Goal: Download file/media

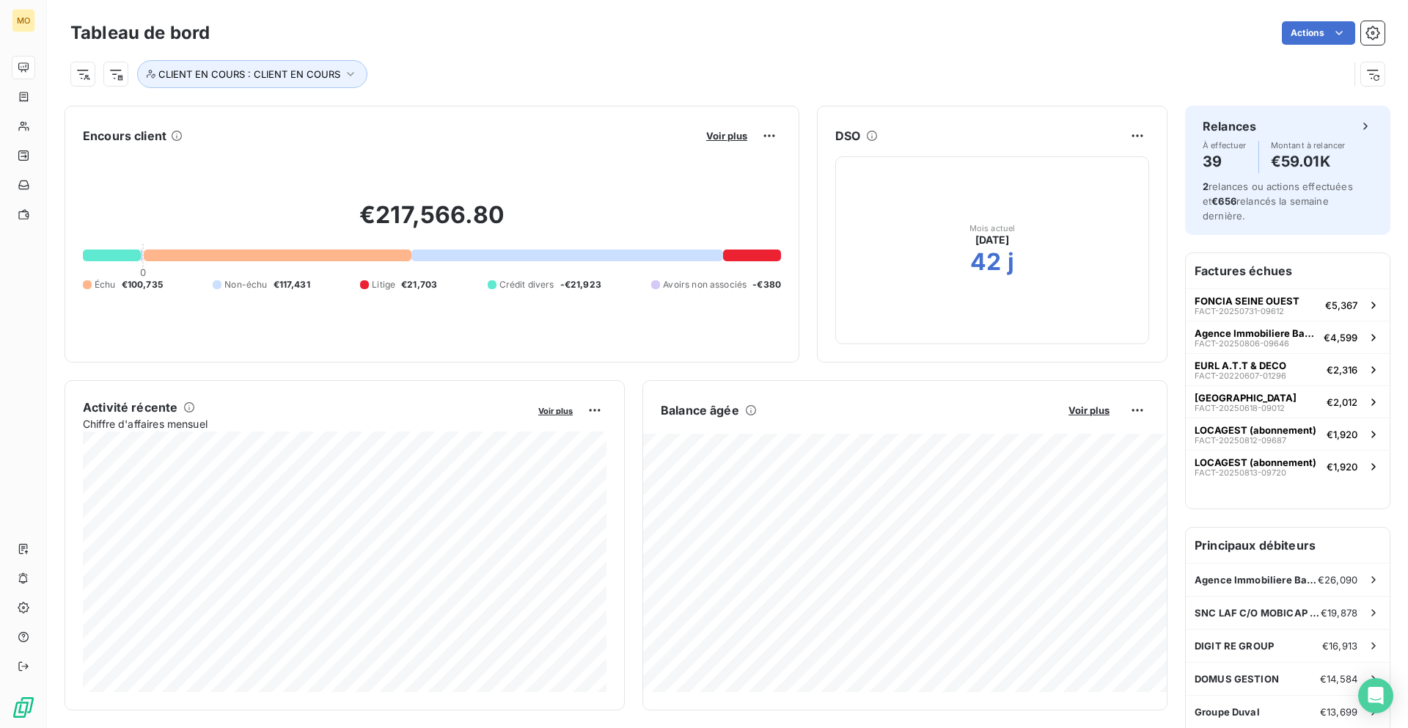
click at [705, 135] on button "Voir plus" at bounding box center [727, 135] width 50 height 13
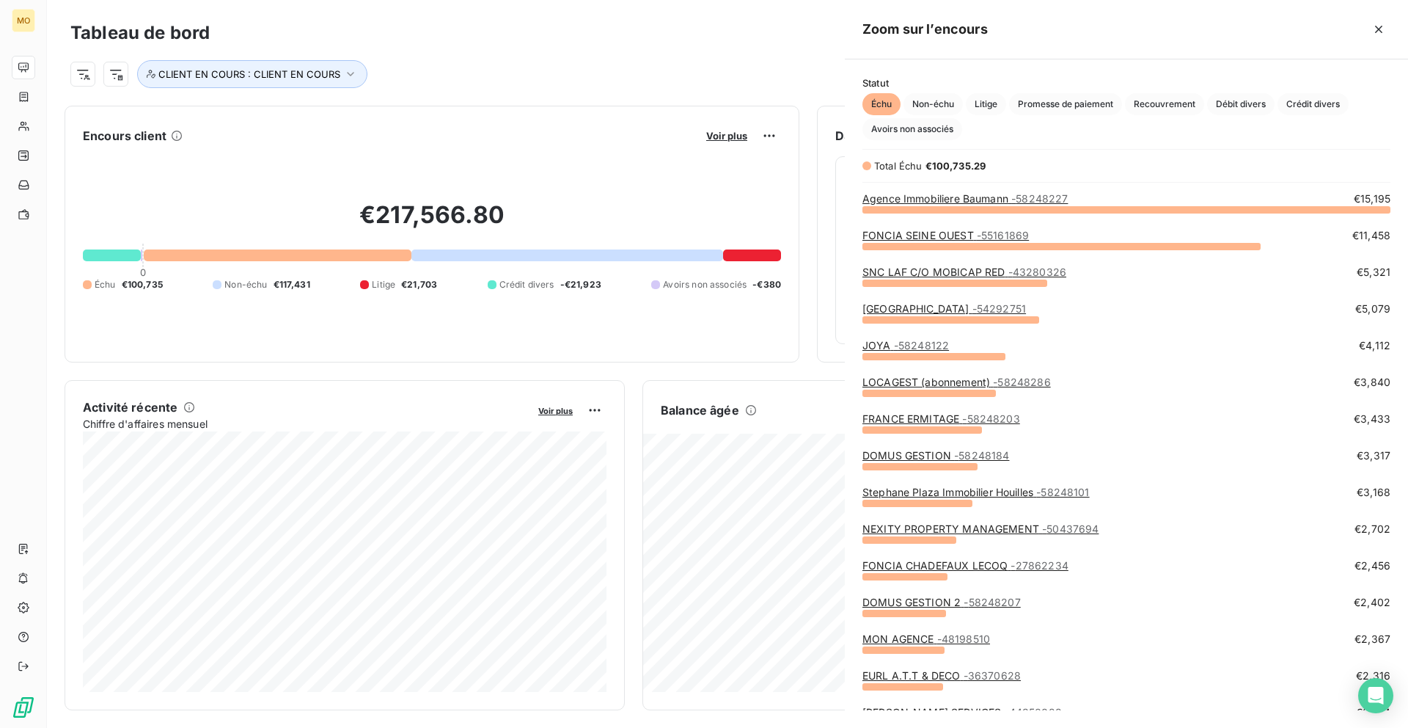
scroll to position [519, 563]
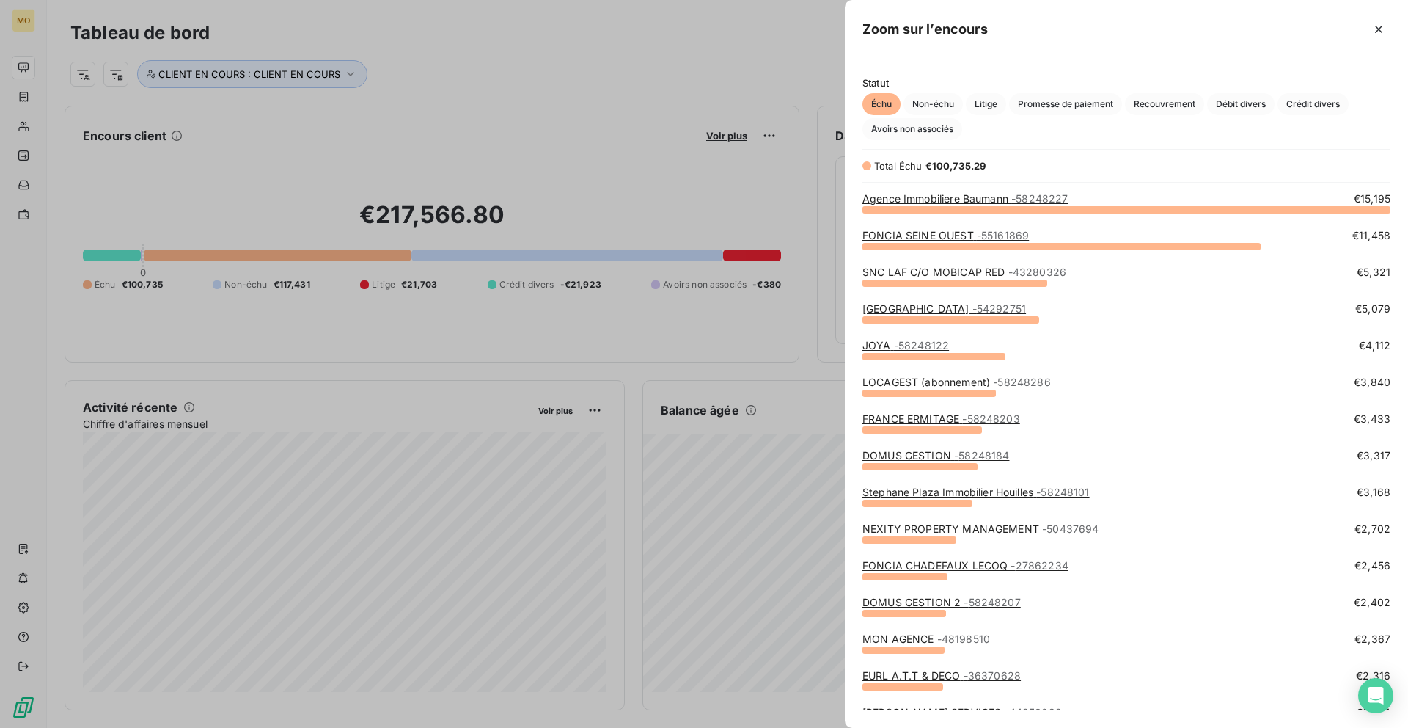
click at [714, 135] on div at bounding box center [704, 364] width 1408 height 728
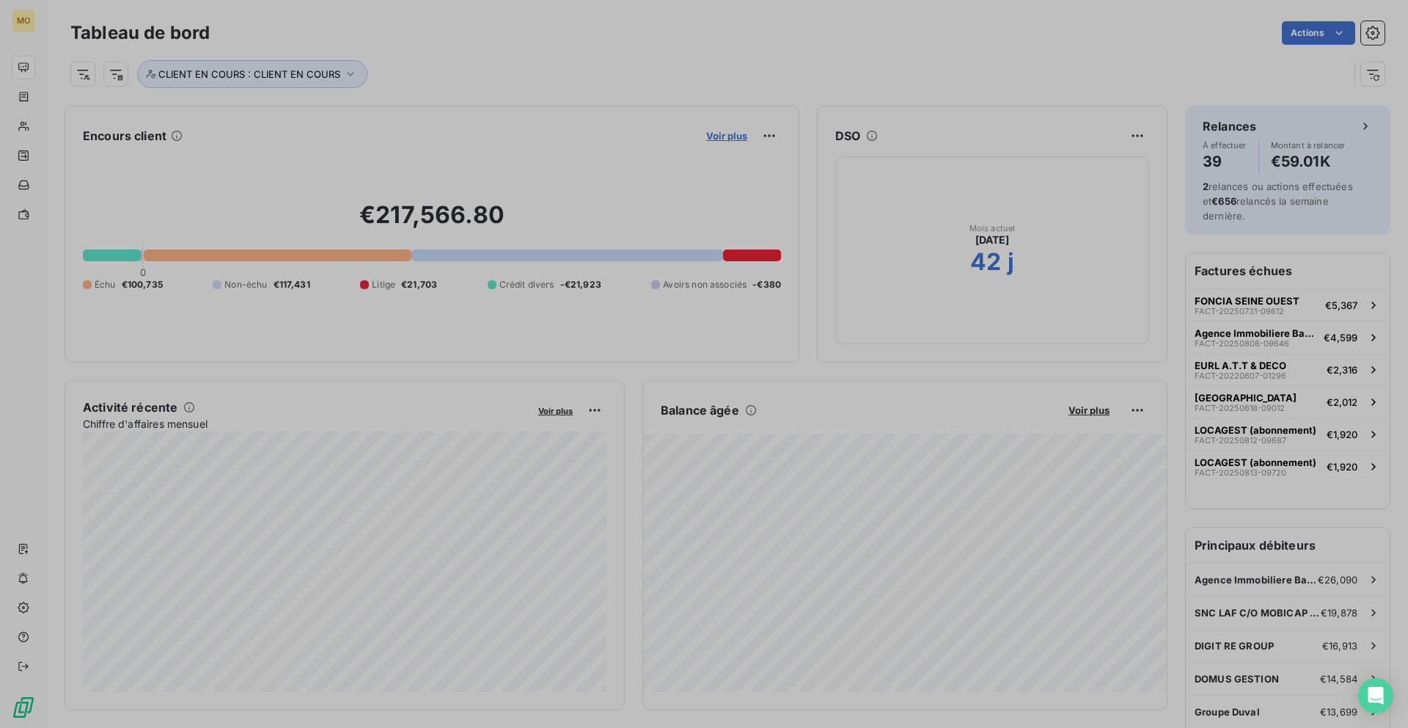
click at [717, 135] on span "Voir plus" at bounding box center [726, 136] width 41 height 12
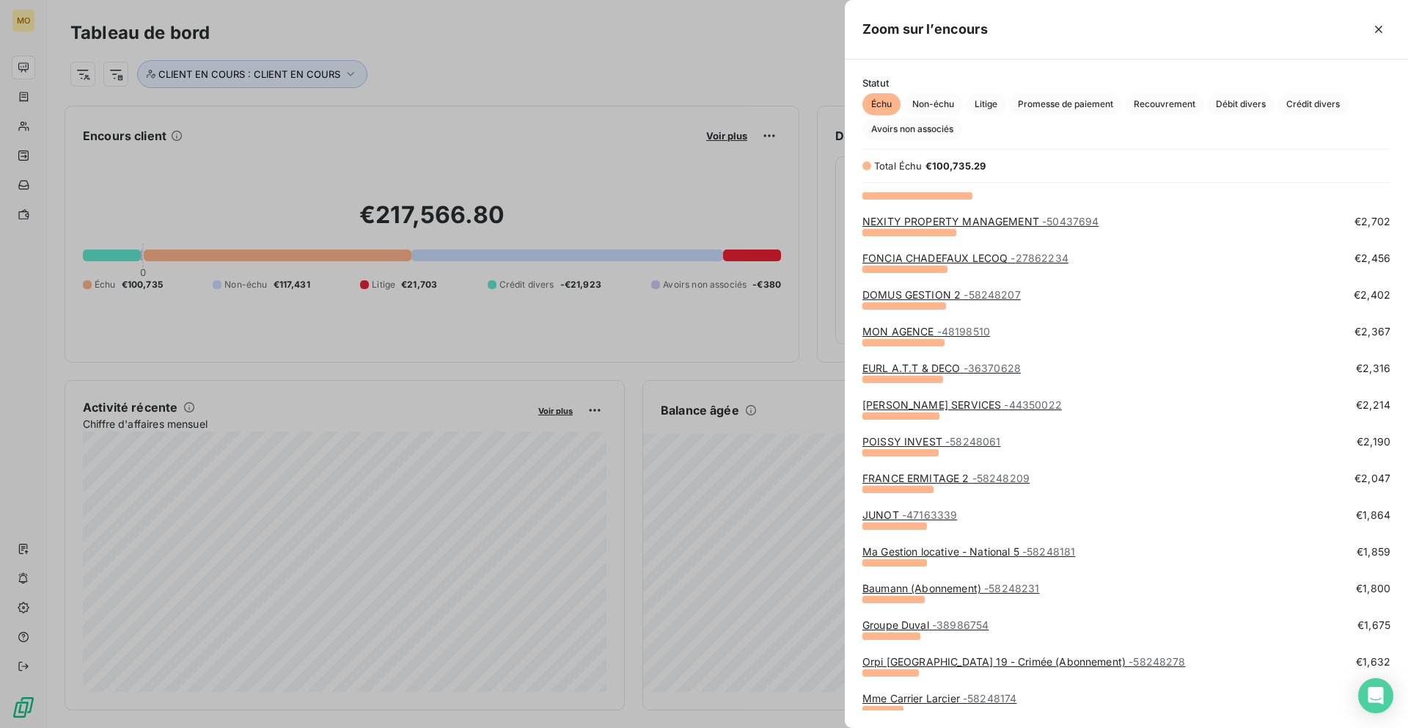
scroll to position [0, 0]
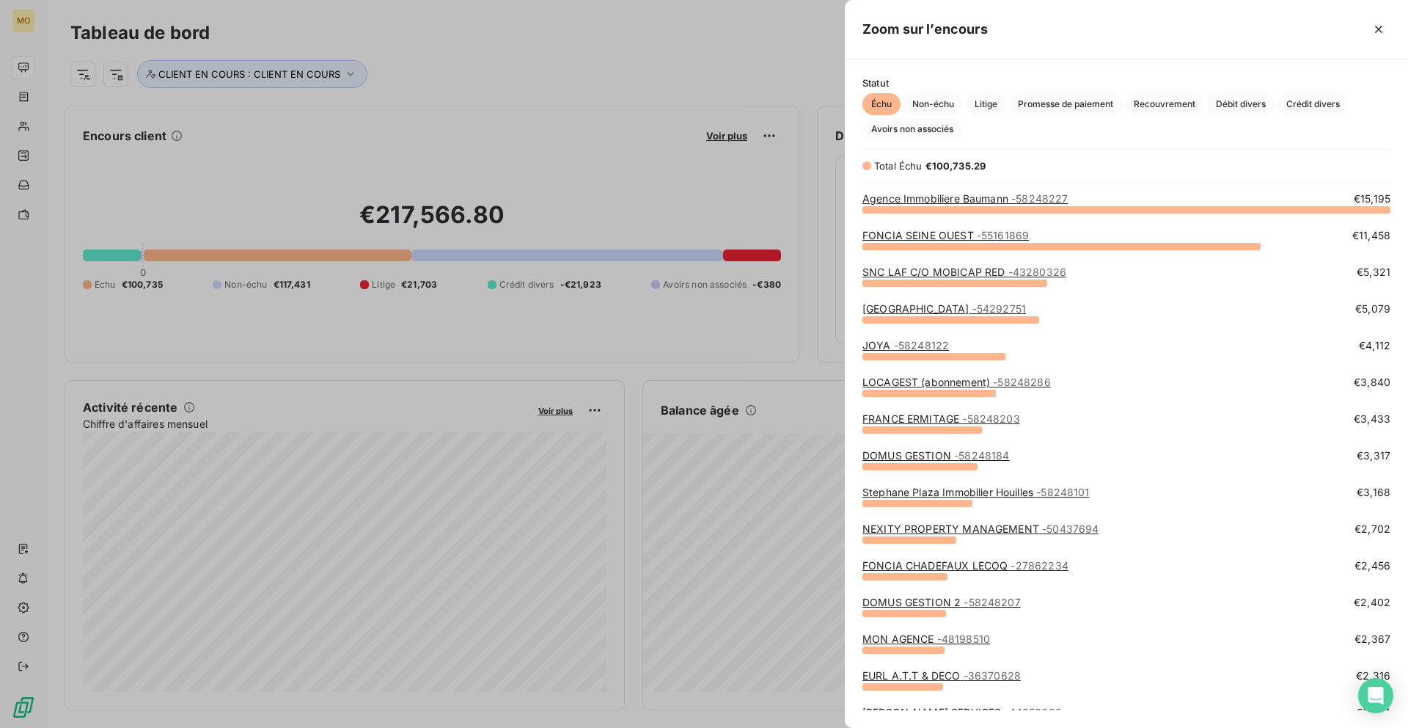
click at [33, 126] on div at bounding box center [704, 364] width 1408 height 728
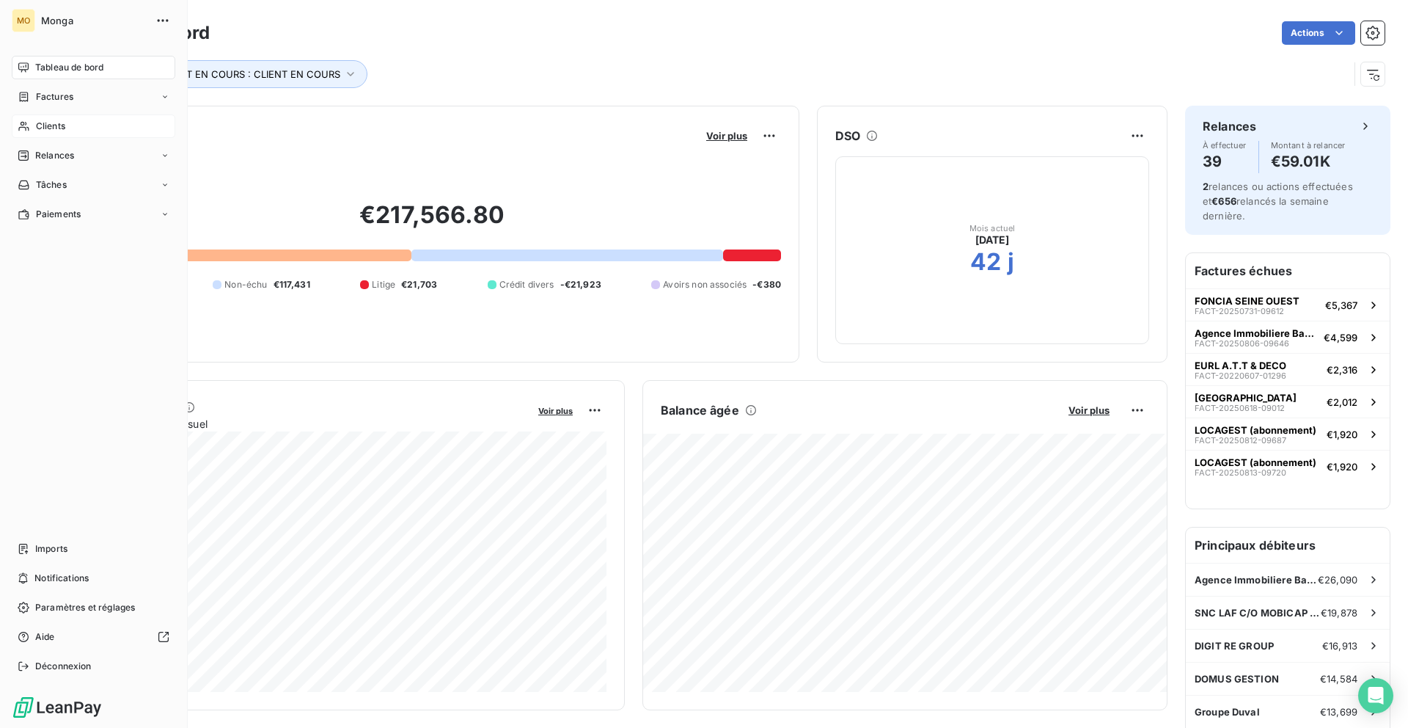
click at [29, 126] on icon at bounding box center [24, 126] width 12 height 12
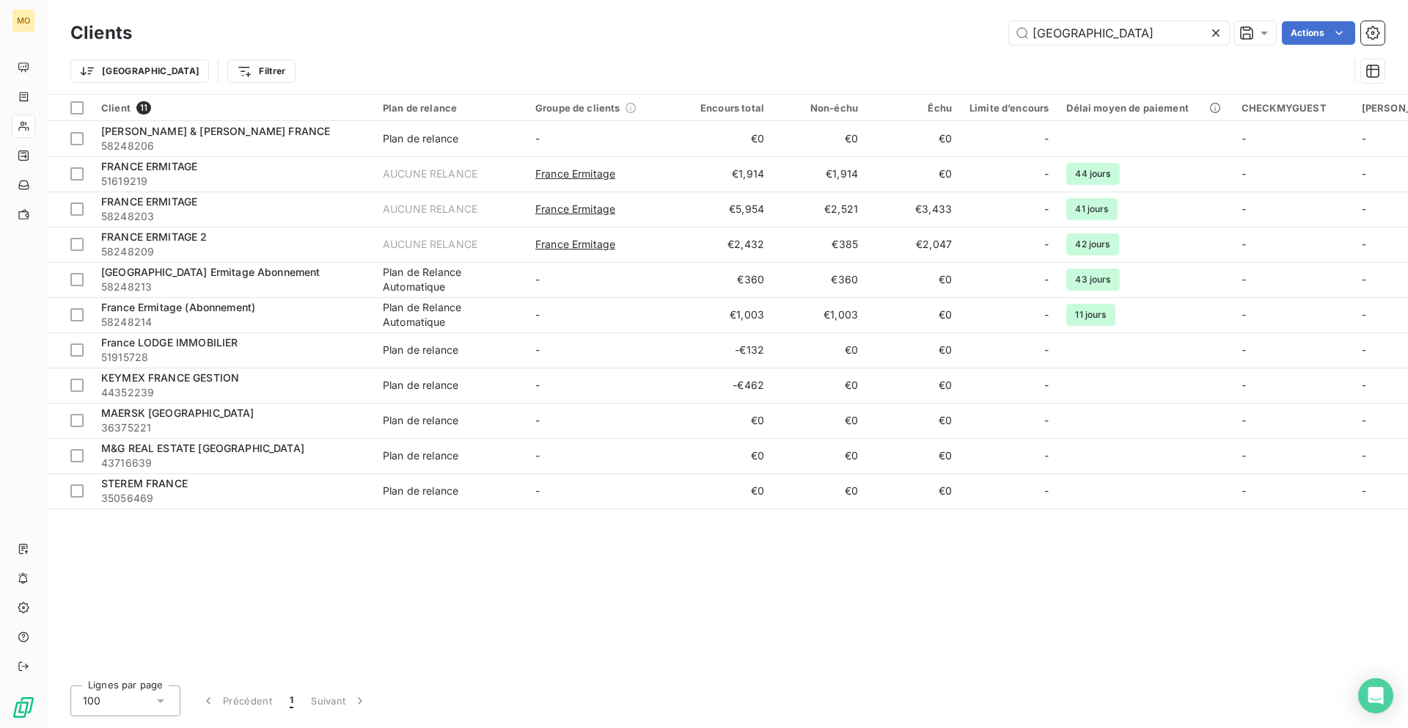
type input "[GEOGRAPHIC_DATA]"
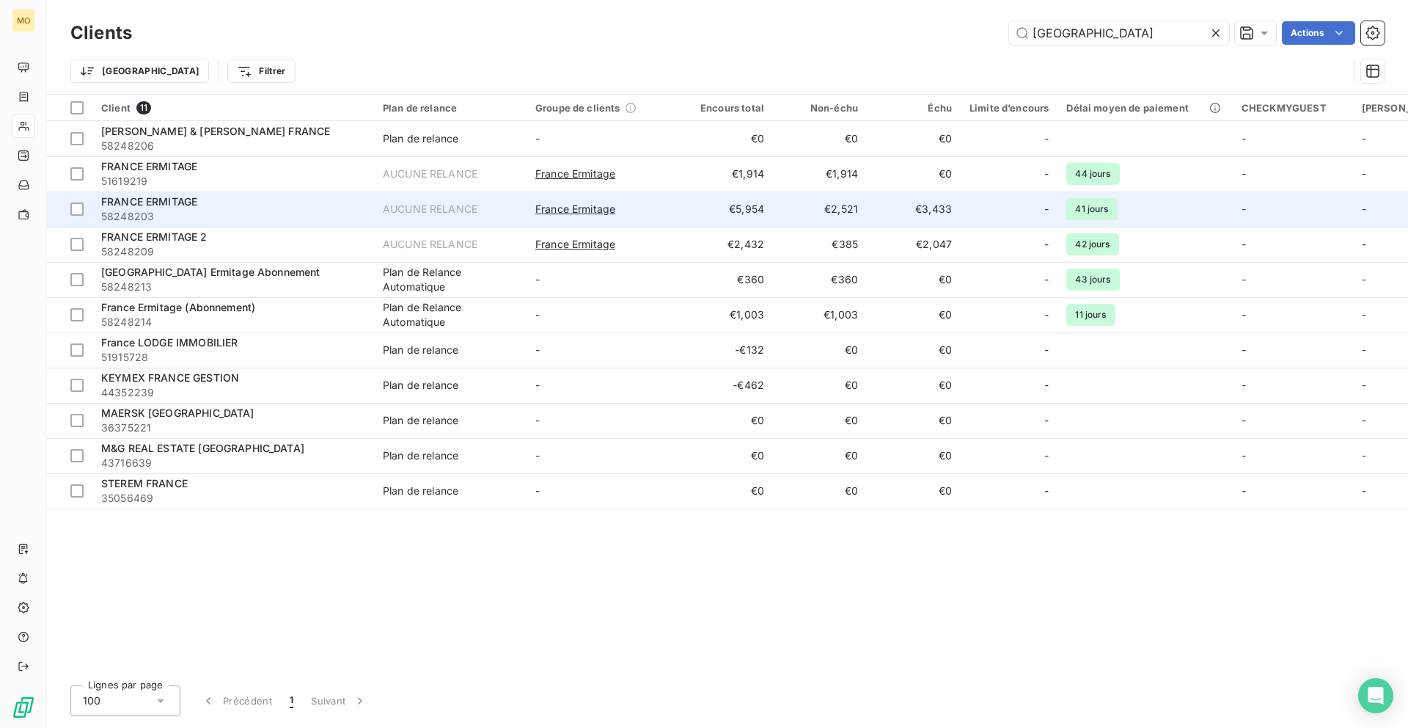
click at [670, 205] on div "France Ermitage" at bounding box center [602, 209] width 135 height 15
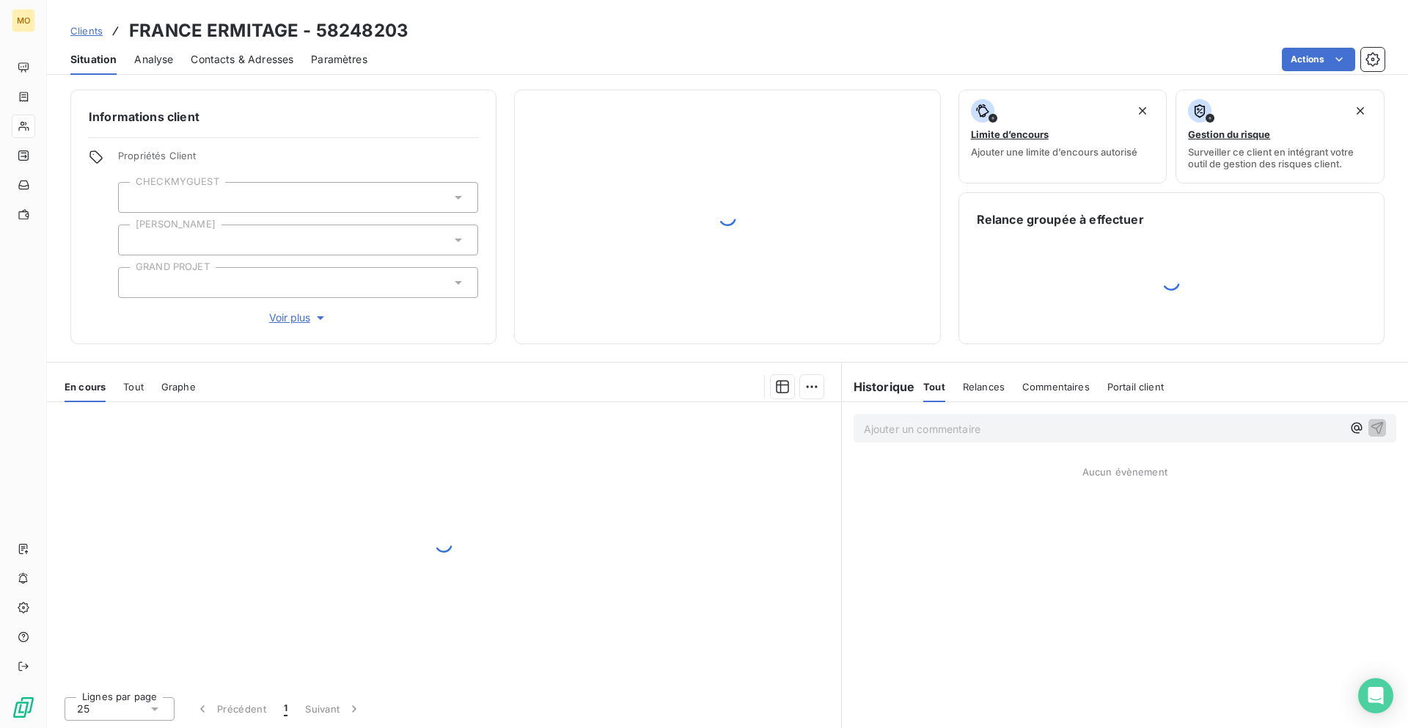
scroll to position [1, 0]
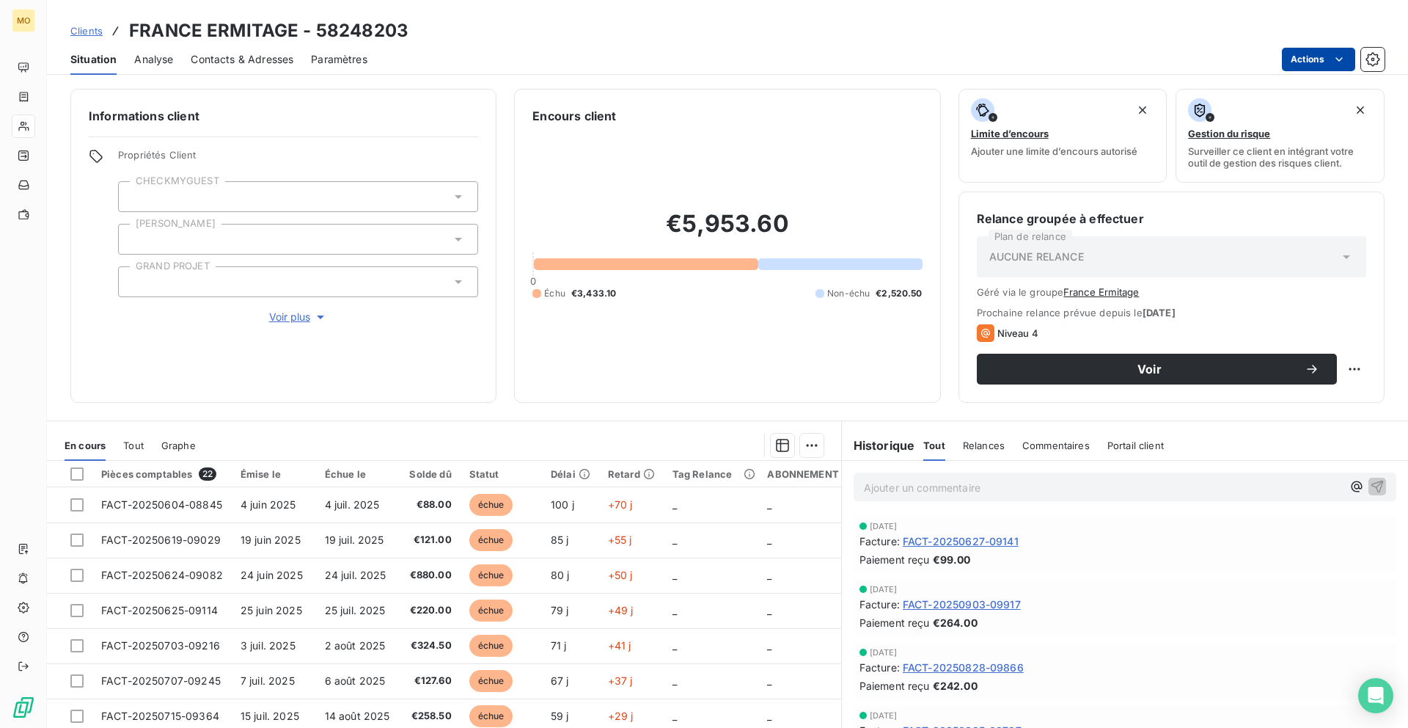
click at [1326, 63] on html "MO Clients FRANCE ERMITAGE - 58248203 Situation Analyse Contacts & Adresses Par…" at bounding box center [704, 364] width 1408 height 728
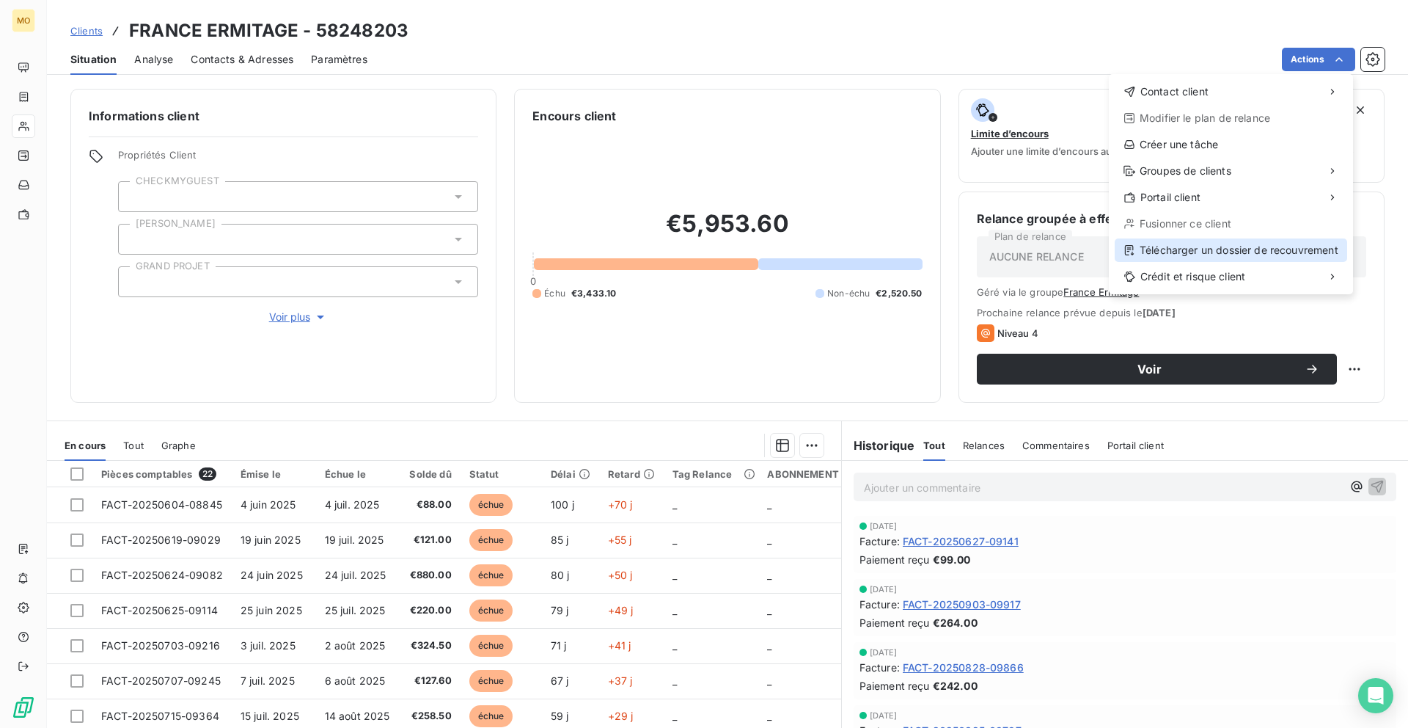
click at [1177, 241] on div "Télécharger un dossier de recouvrement" at bounding box center [1231, 249] width 233 height 23
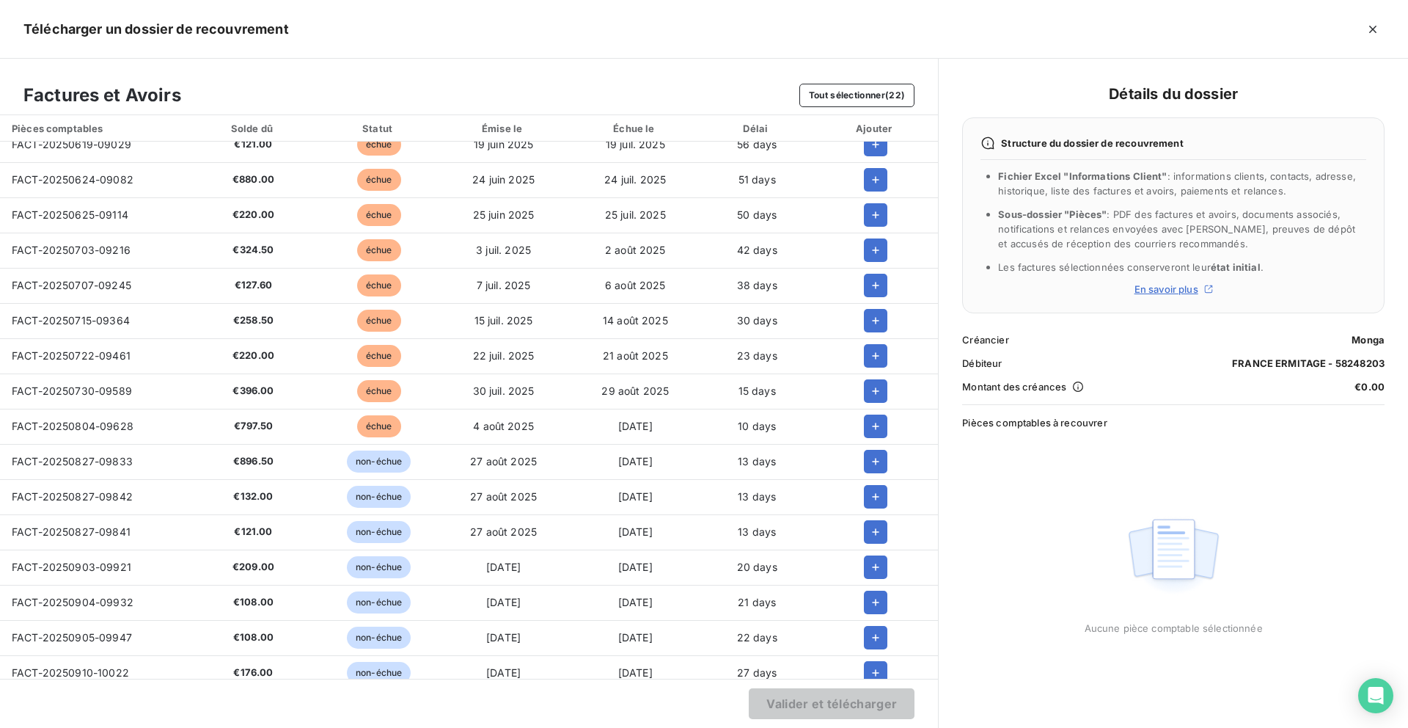
scroll to position [0, 0]
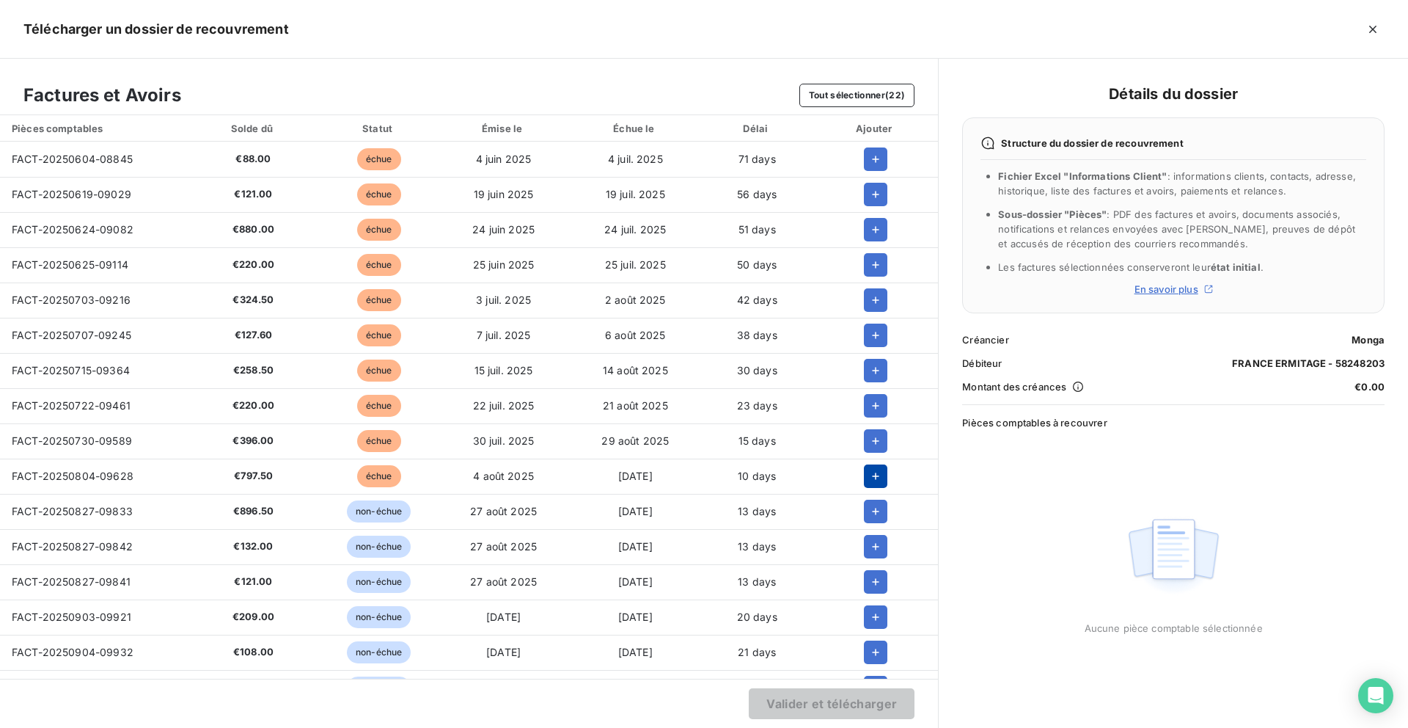
click at [868, 470] on icon "button" at bounding box center [875, 476] width 15 height 15
click at [868, 473] on icon "button" at bounding box center [875, 476] width 15 height 15
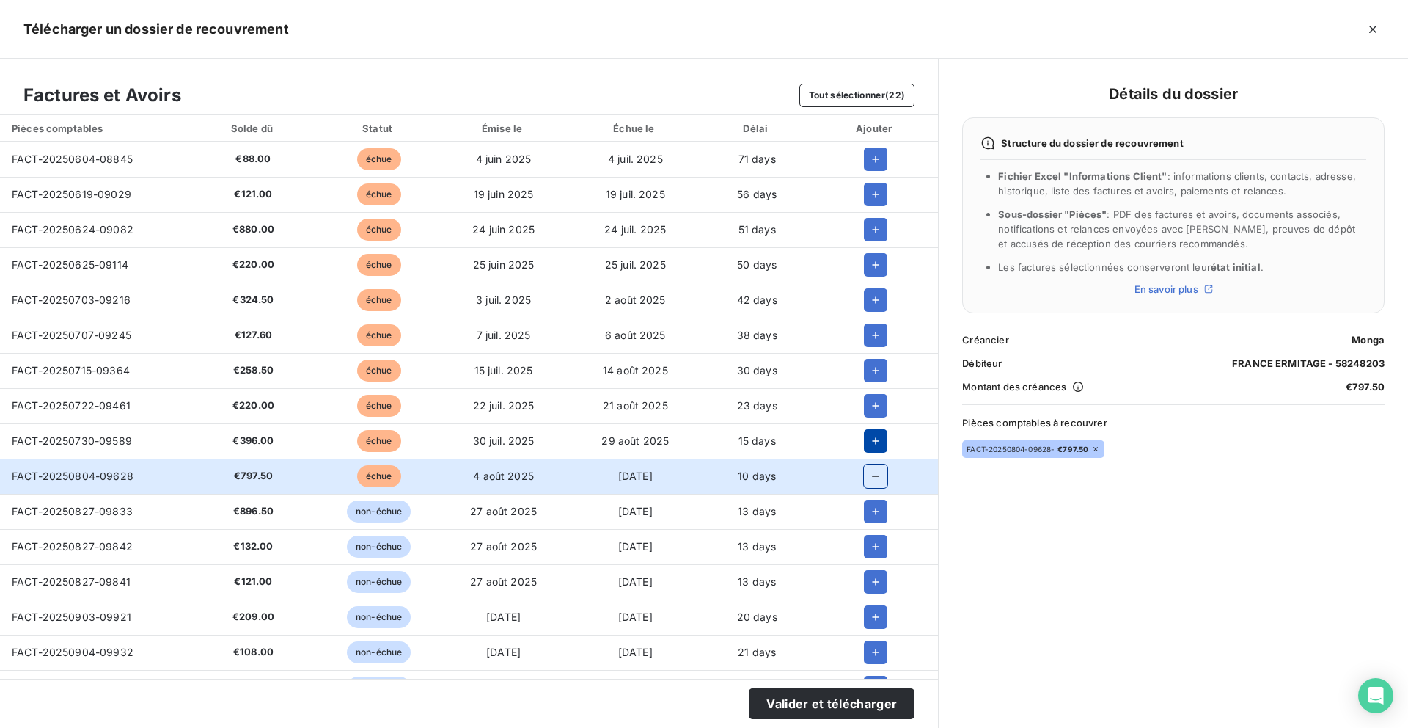
click at [868, 443] on icon "button" at bounding box center [875, 441] width 15 height 15
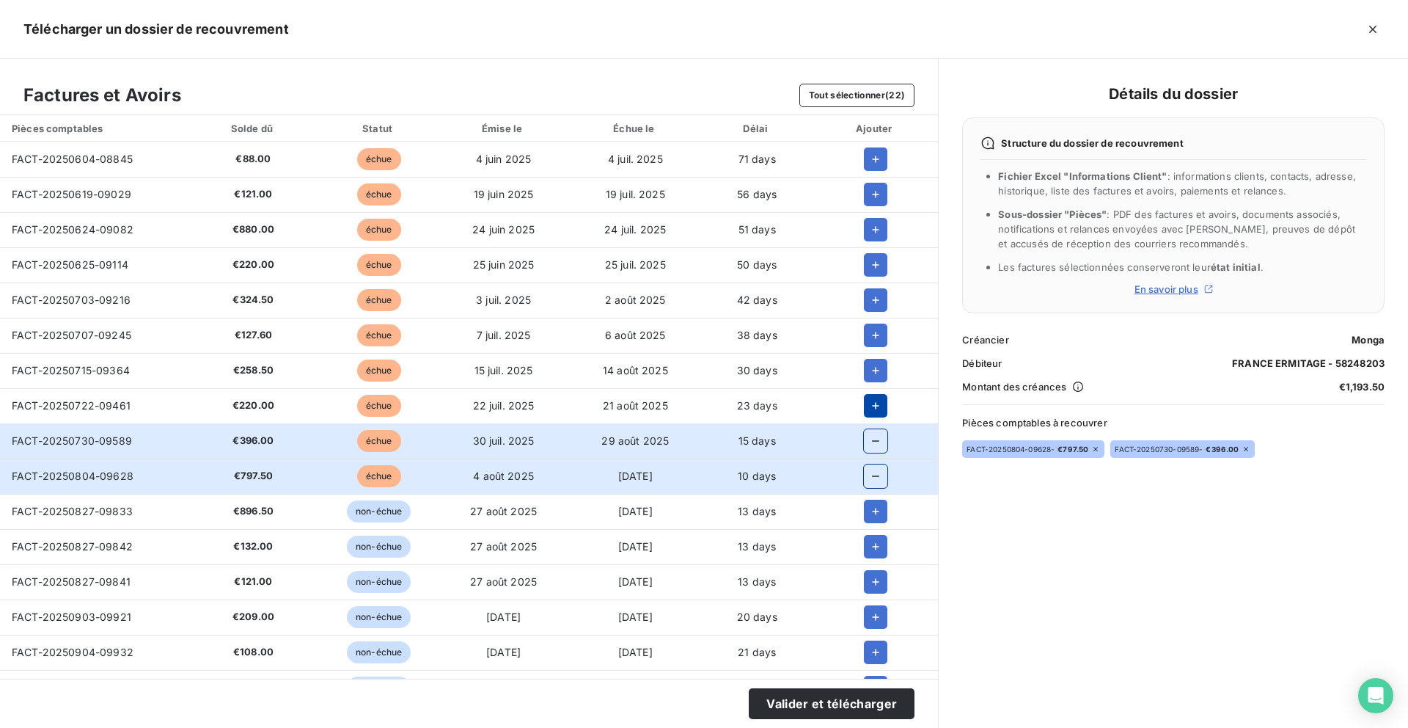
click at [868, 412] on icon "button" at bounding box center [875, 405] width 15 height 15
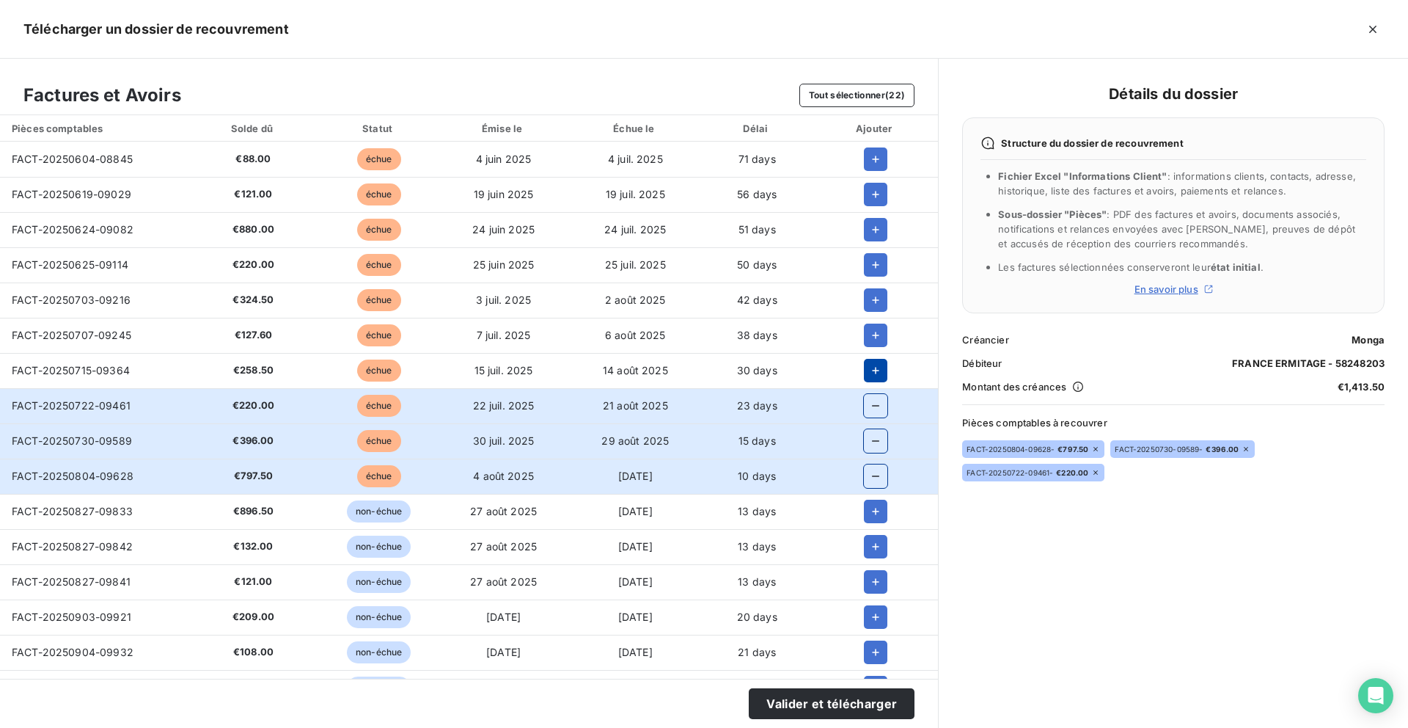
click at [868, 363] on icon "button" at bounding box center [875, 370] width 15 height 15
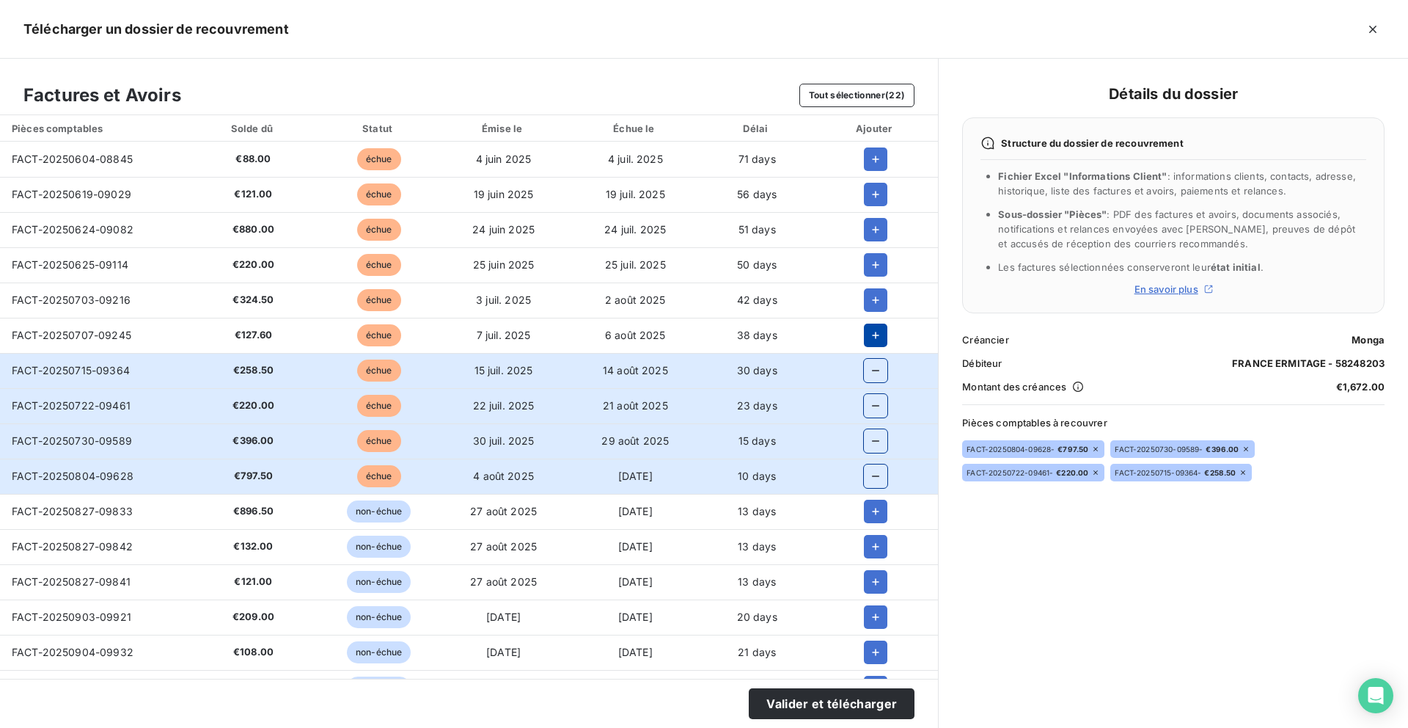
click at [868, 328] on icon "button" at bounding box center [875, 335] width 15 height 15
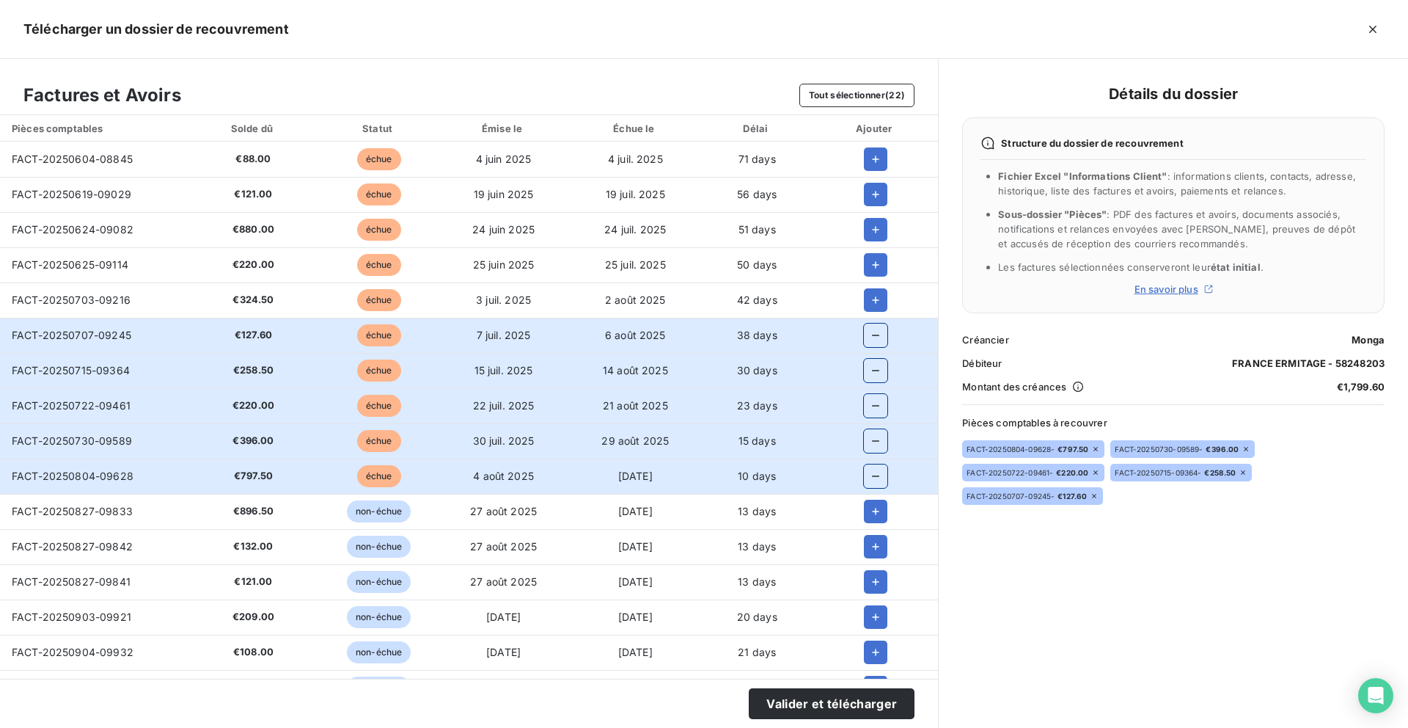
click at [868, 281] on td at bounding box center [875, 264] width 125 height 35
click at [868, 261] on icon "button" at bounding box center [875, 264] width 15 height 15
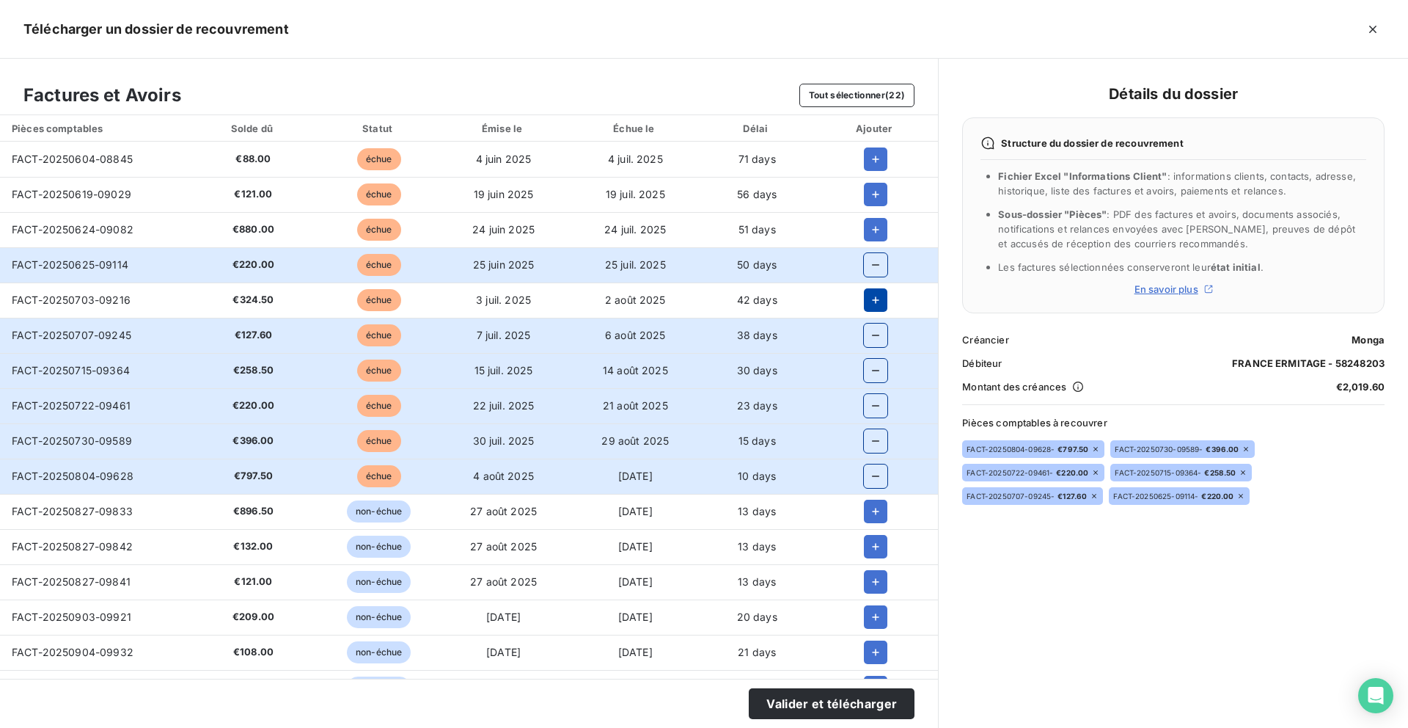
click at [868, 298] on icon "button" at bounding box center [875, 300] width 15 height 15
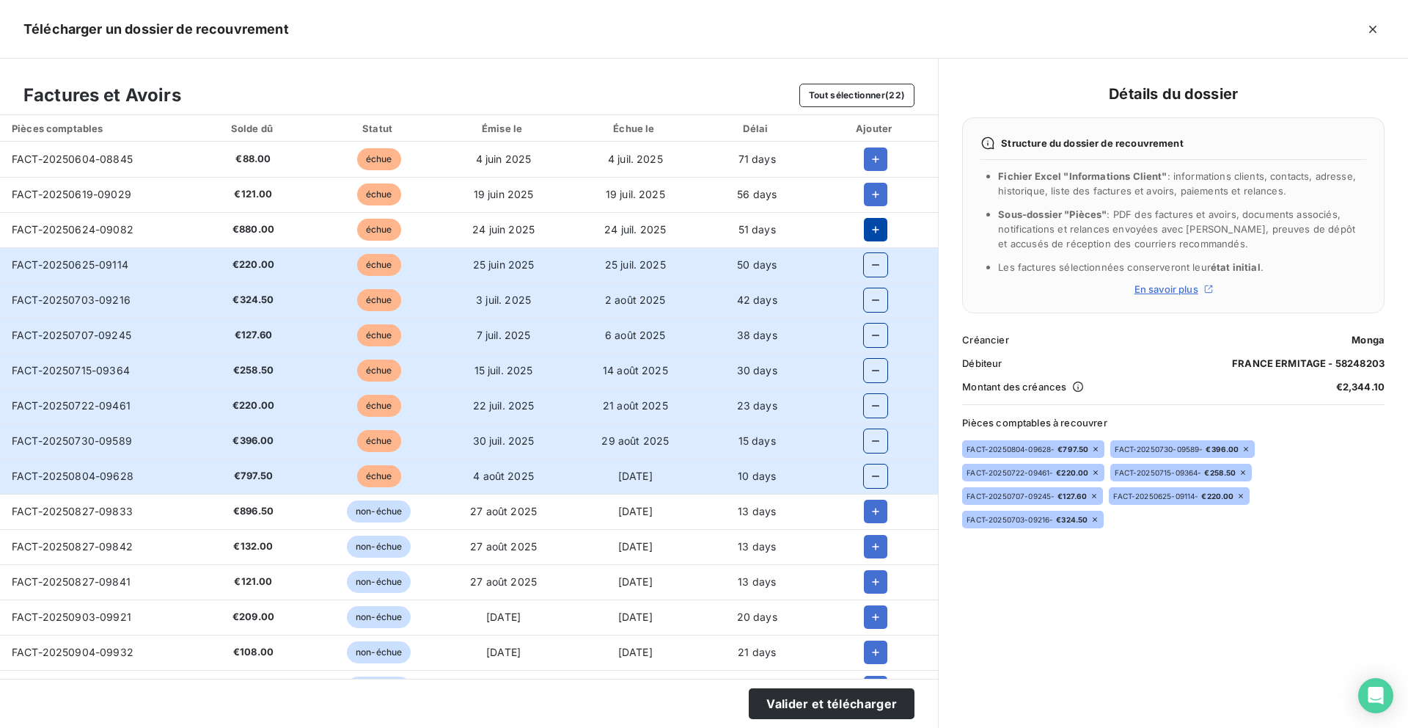
click at [872, 230] on icon "button" at bounding box center [875, 229] width 7 height 7
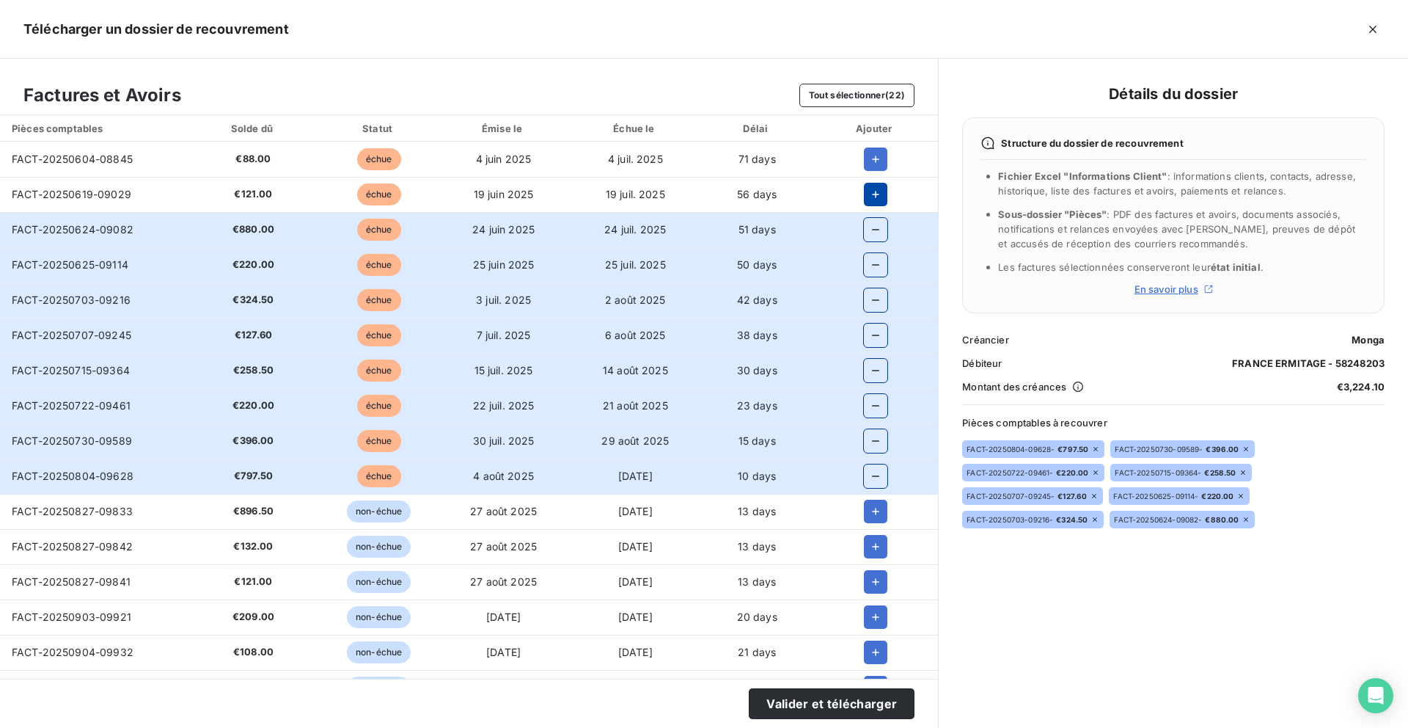
click at [868, 198] on icon "button" at bounding box center [875, 194] width 15 height 15
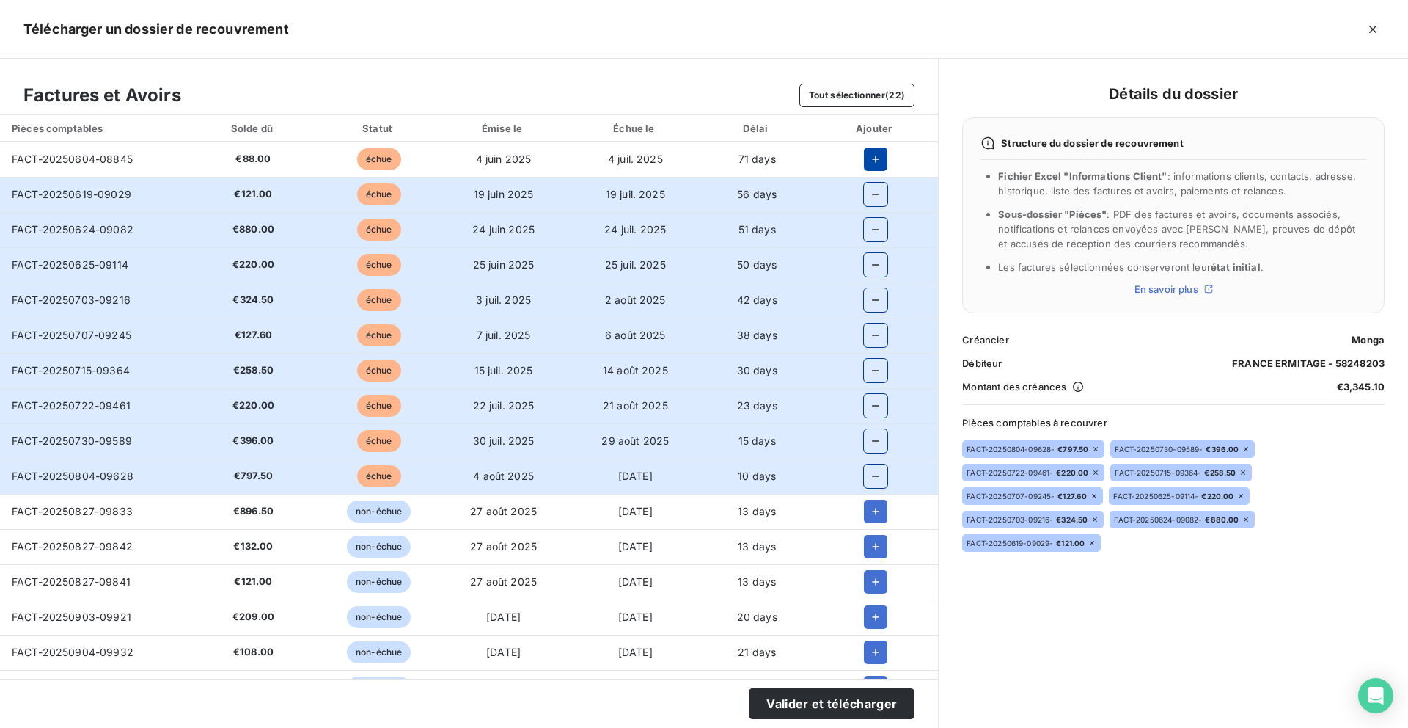
click at [868, 156] on icon "button" at bounding box center [875, 159] width 15 height 15
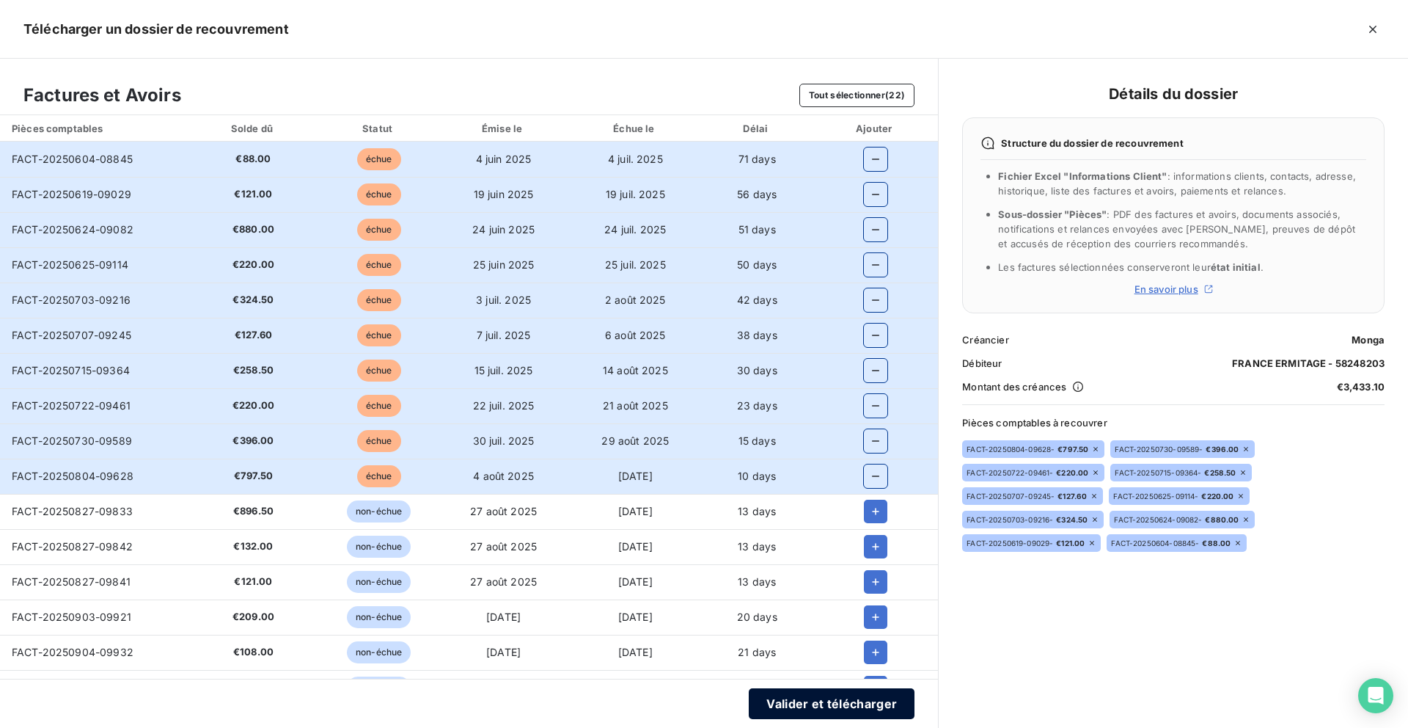
click at [834, 717] on button "Valider et télécharger" at bounding box center [832, 703] width 166 height 31
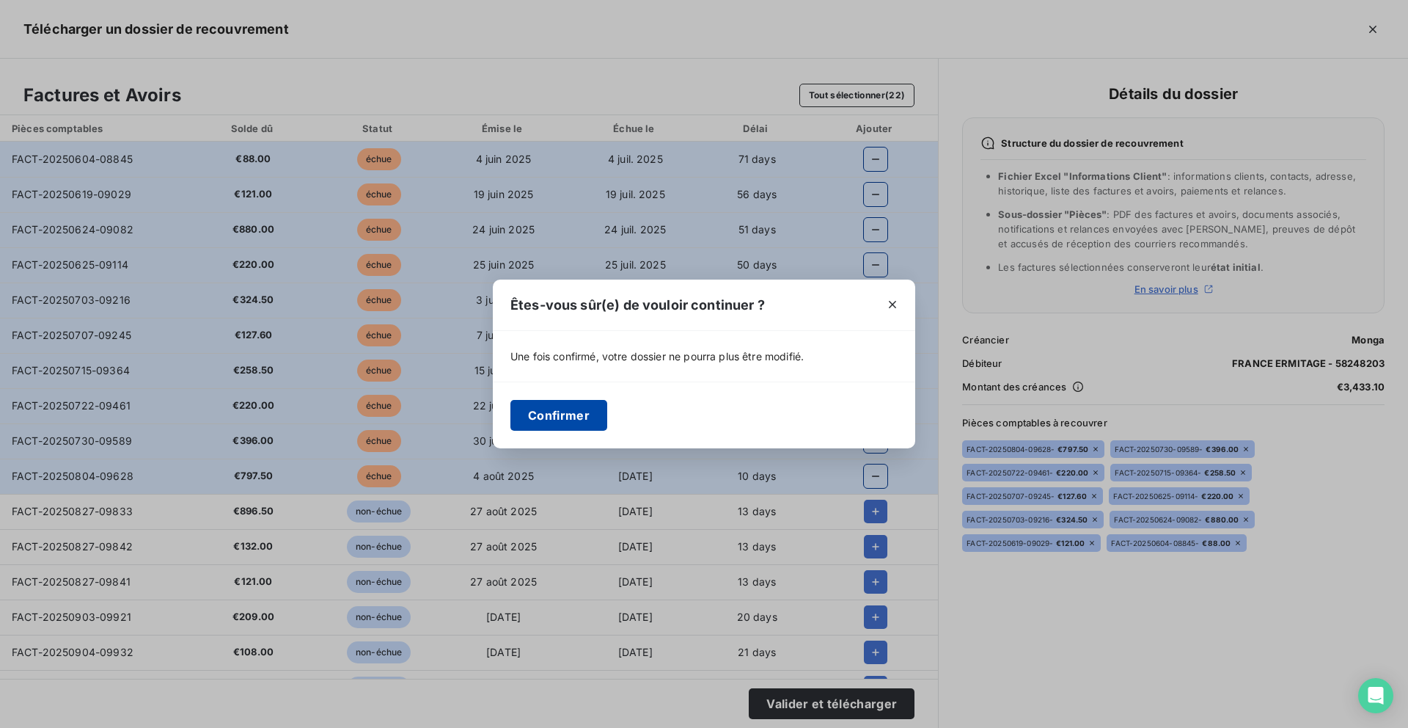
click at [564, 412] on button "Confirmer" at bounding box center [559, 415] width 97 height 31
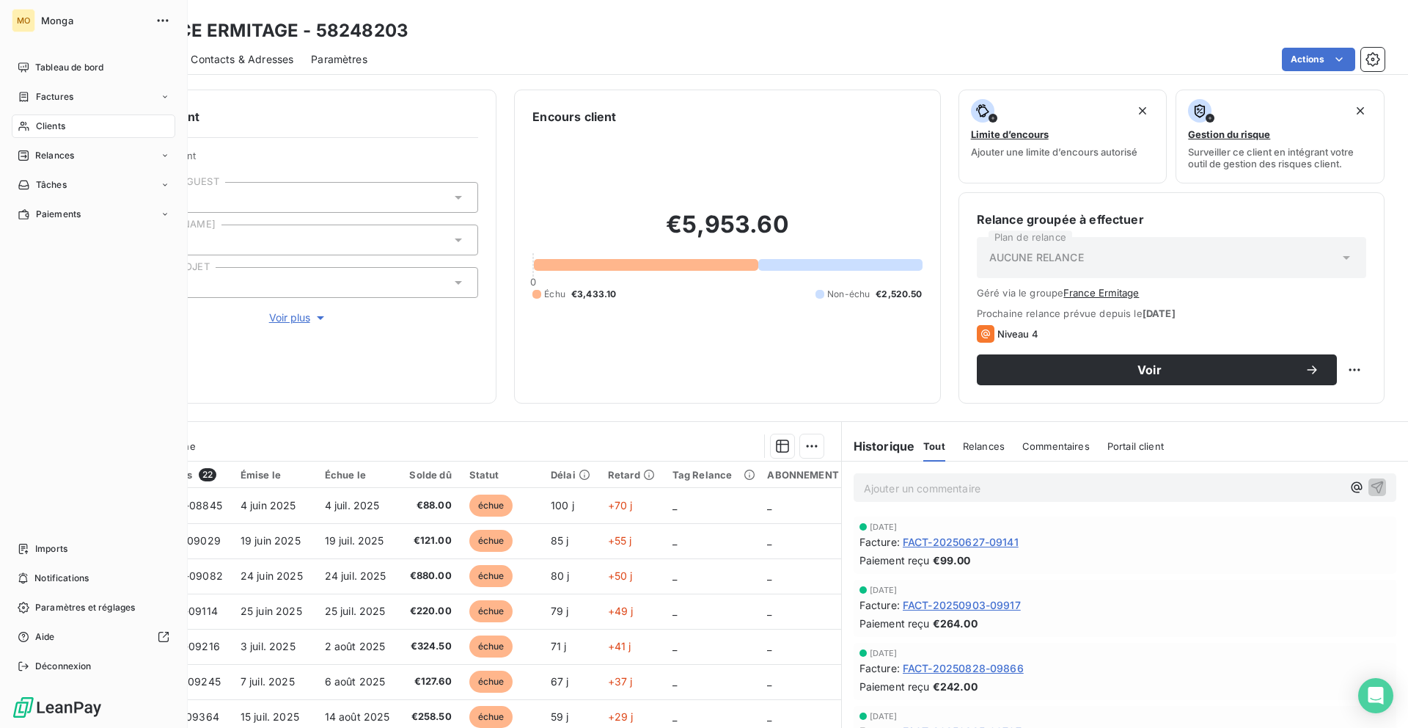
click at [62, 124] on span "Clients" at bounding box center [50, 126] width 29 height 13
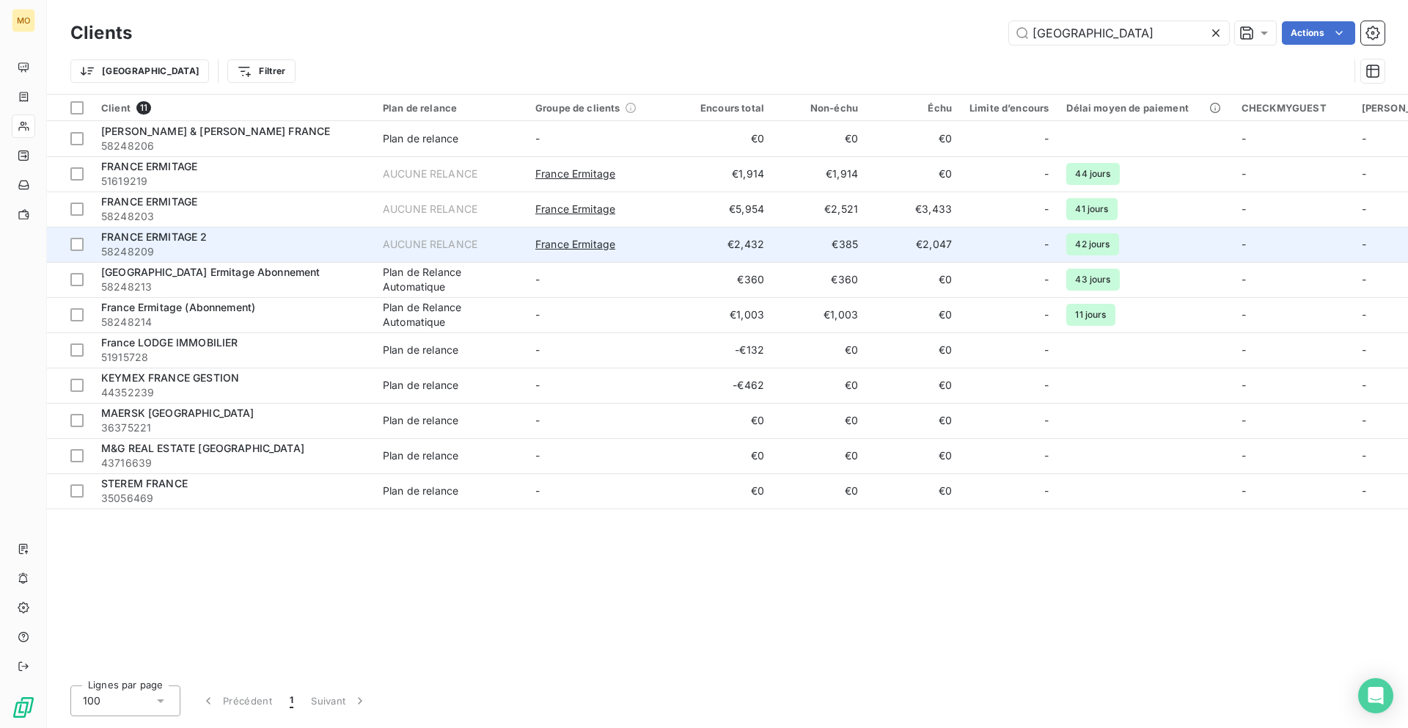
click at [277, 256] on span "58248209" at bounding box center [233, 251] width 264 height 15
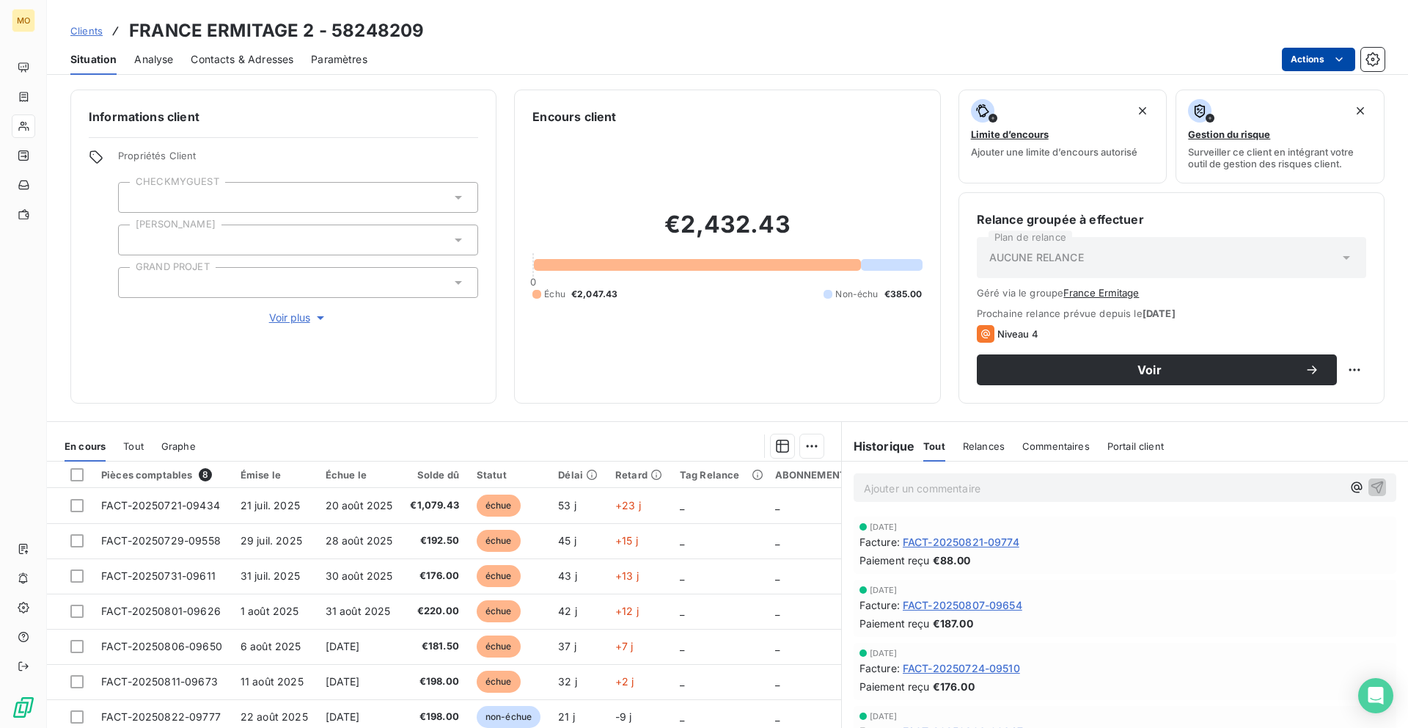
click at [1289, 59] on html "MO Clients FRANCE ERMITAGE 2 - 58248209 Situation Analyse Contacts & Adresses P…" at bounding box center [704, 364] width 1408 height 728
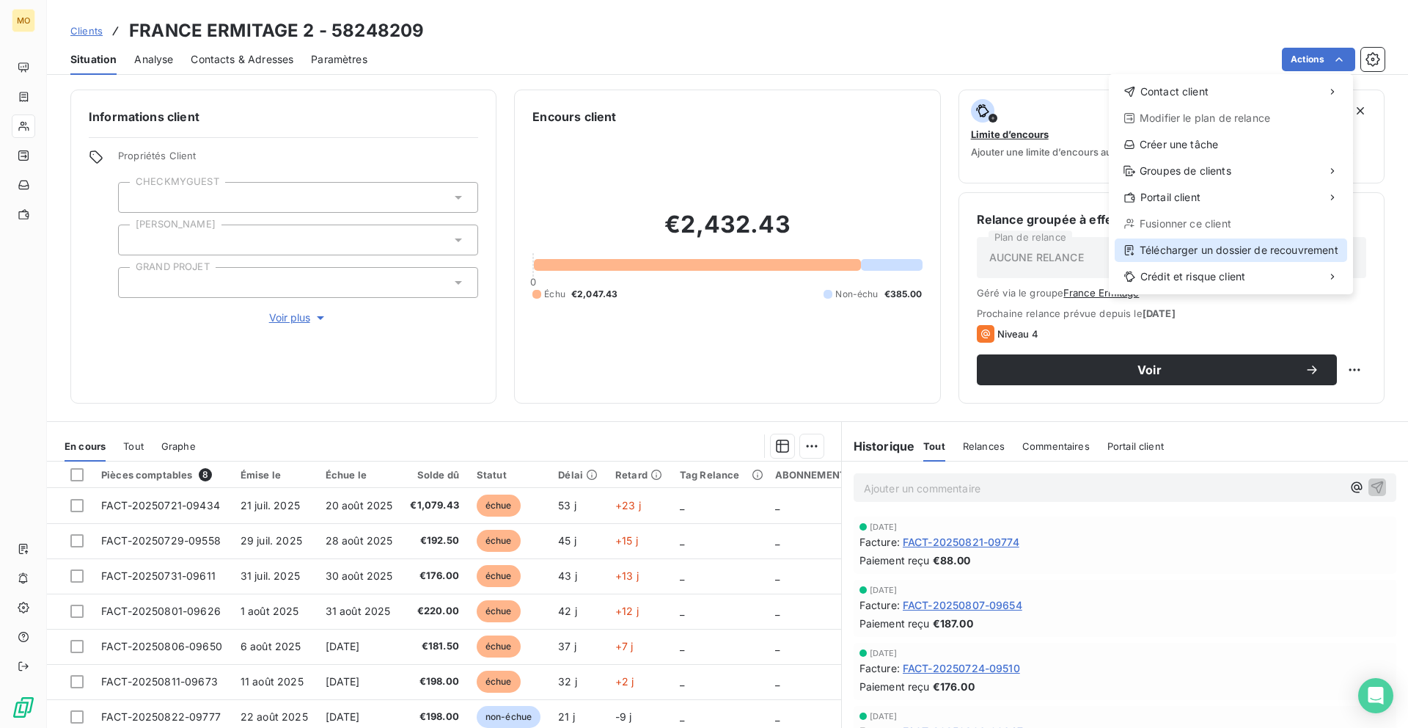
click at [1182, 249] on div "Télécharger un dossier de recouvrement" at bounding box center [1231, 249] width 233 height 23
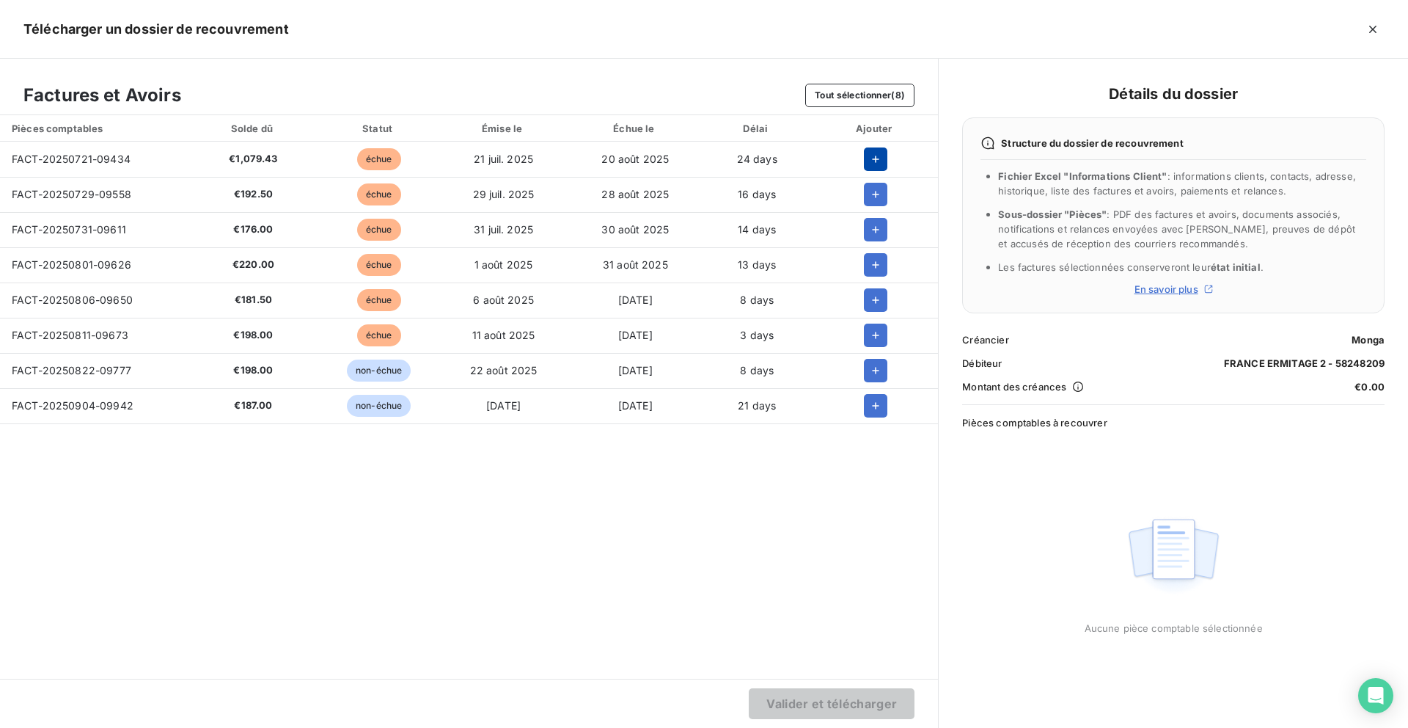
click at [870, 155] on icon "button" at bounding box center [875, 159] width 15 height 15
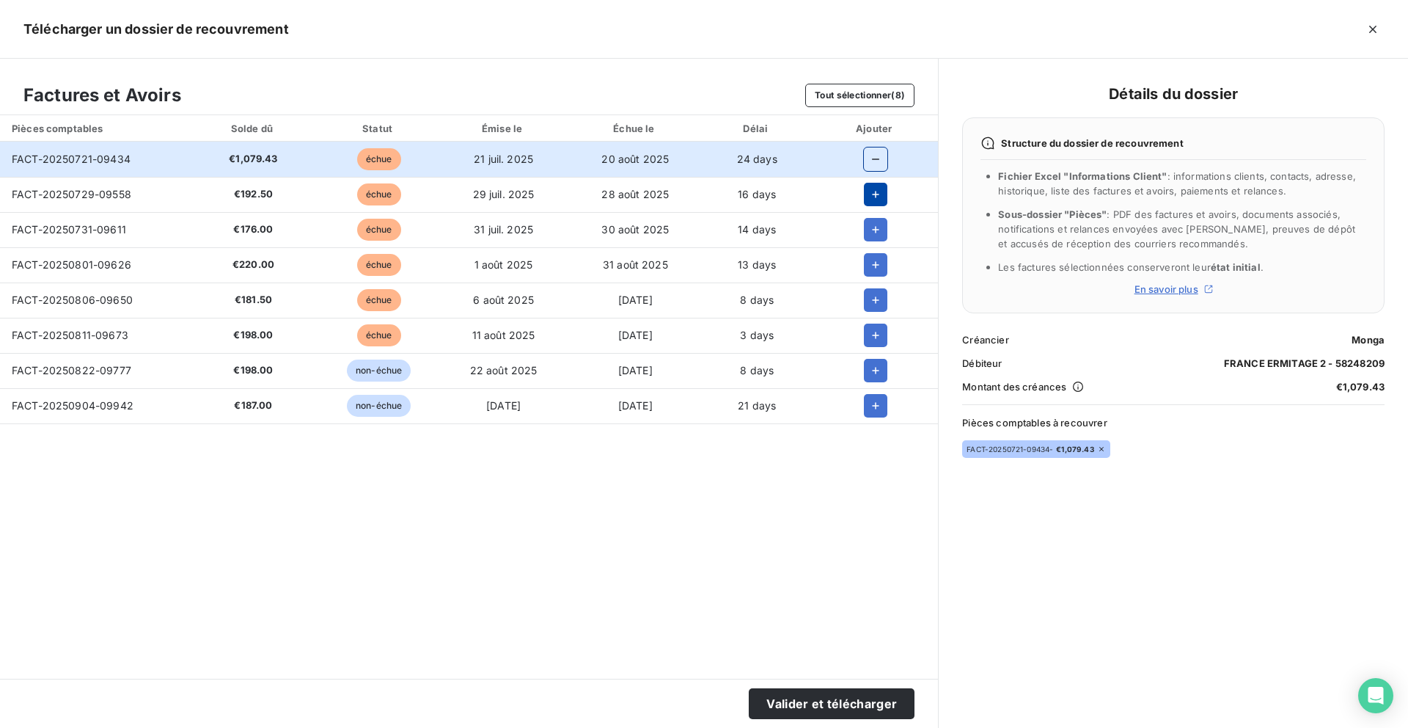
click at [877, 190] on icon "button" at bounding box center [875, 194] width 15 height 15
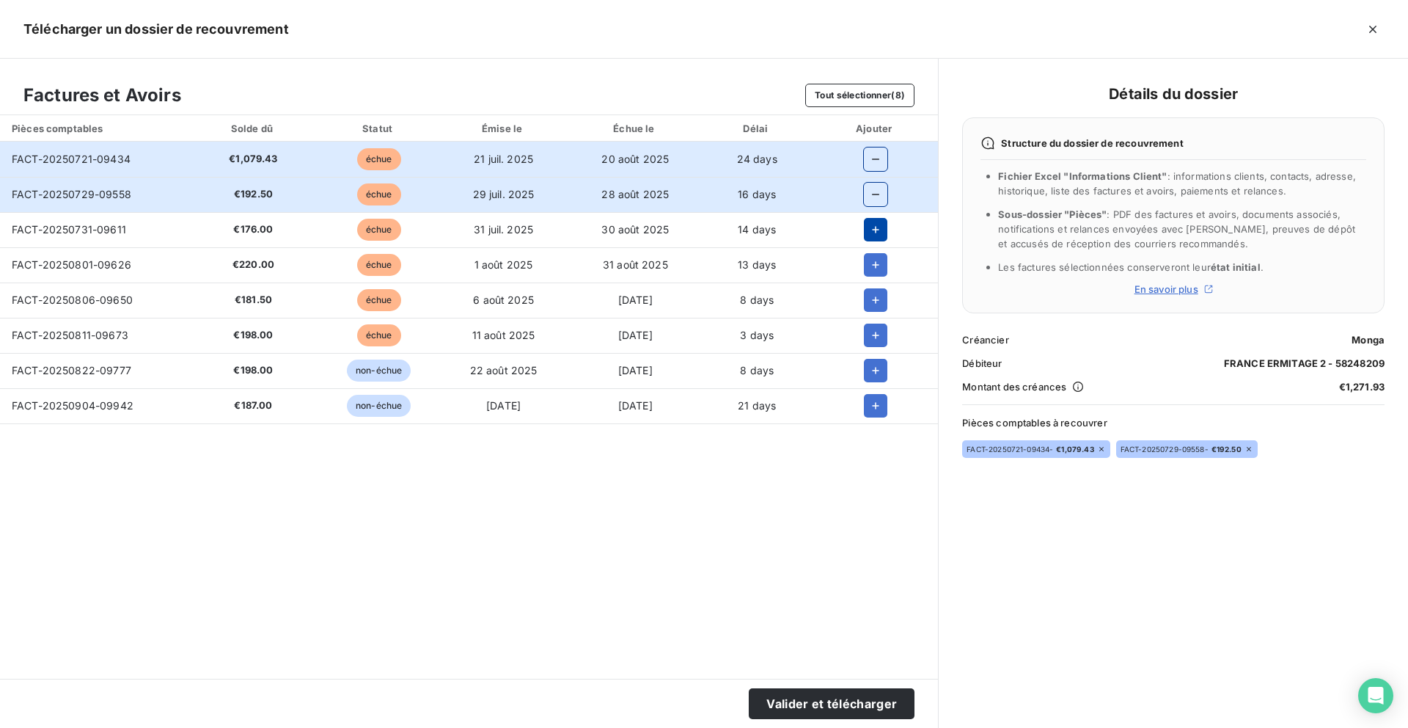
click at [878, 238] on button "button" at bounding box center [875, 229] width 23 height 23
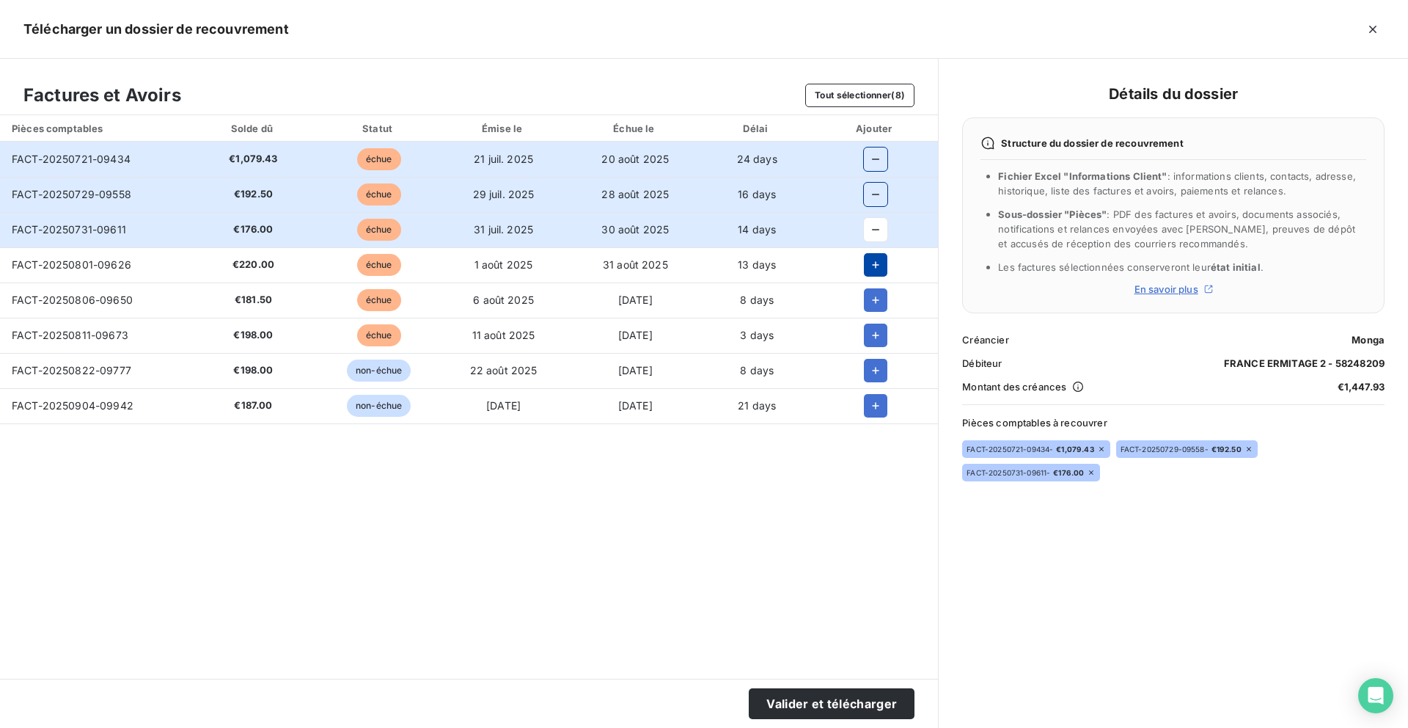
click at [882, 257] on icon "button" at bounding box center [875, 264] width 15 height 15
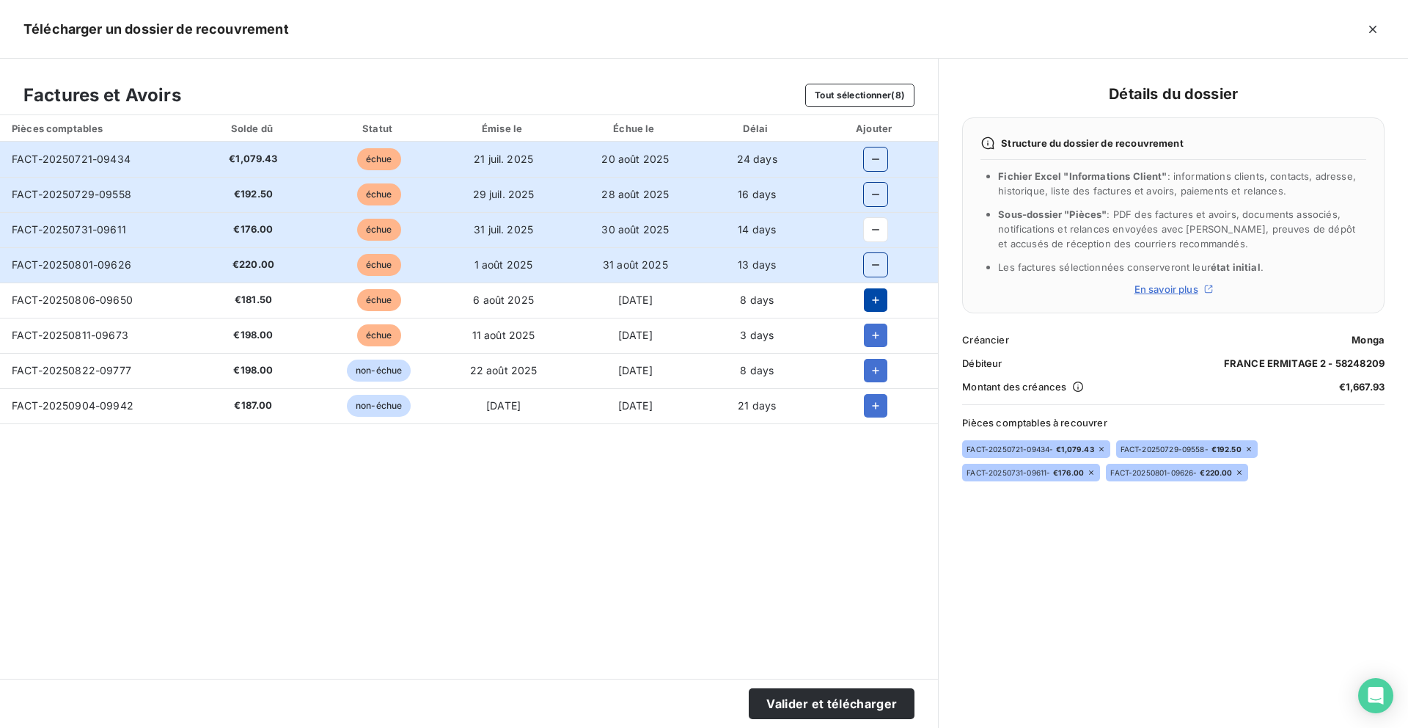
click at [882, 301] on icon "button" at bounding box center [875, 300] width 15 height 15
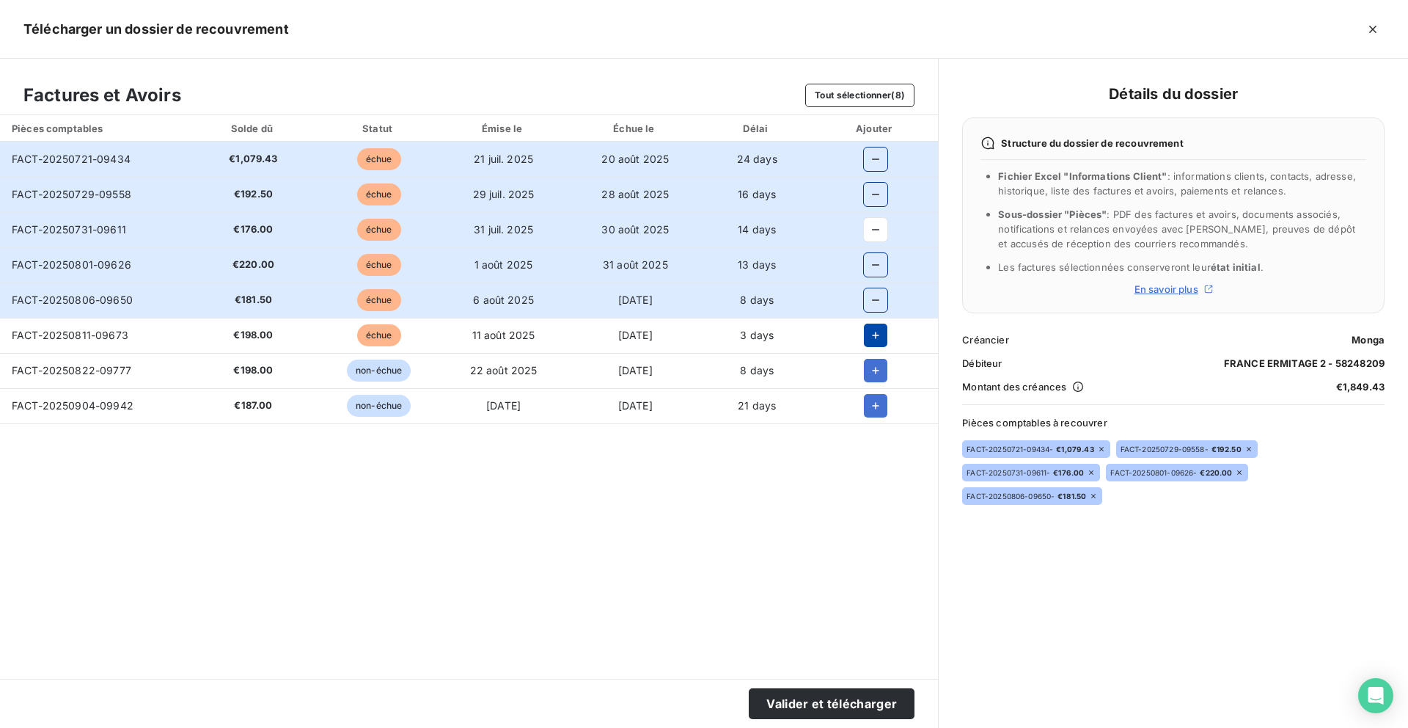
click at [879, 336] on icon "button" at bounding box center [875, 335] width 15 height 15
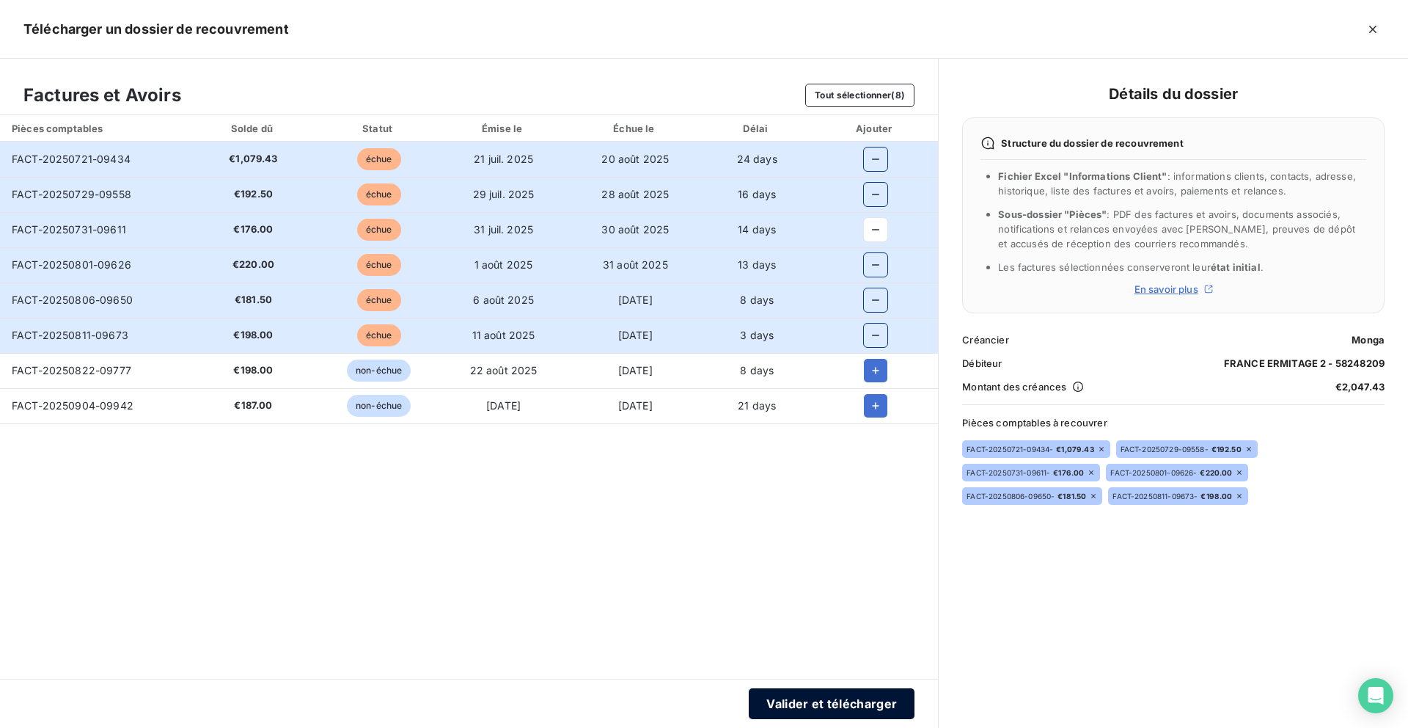
click at [781, 707] on button "Valider et télécharger" at bounding box center [832, 703] width 166 height 31
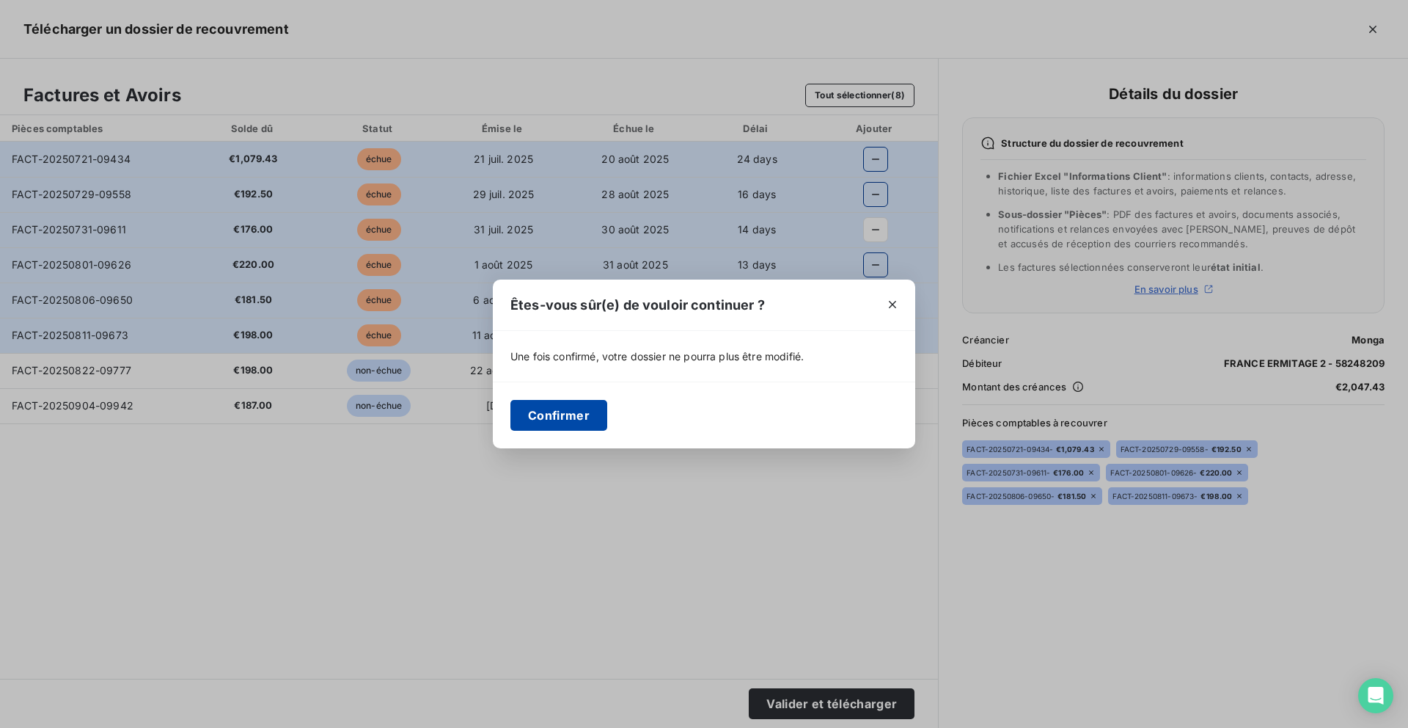
click at [557, 409] on button "Confirmer" at bounding box center [559, 415] width 97 height 31
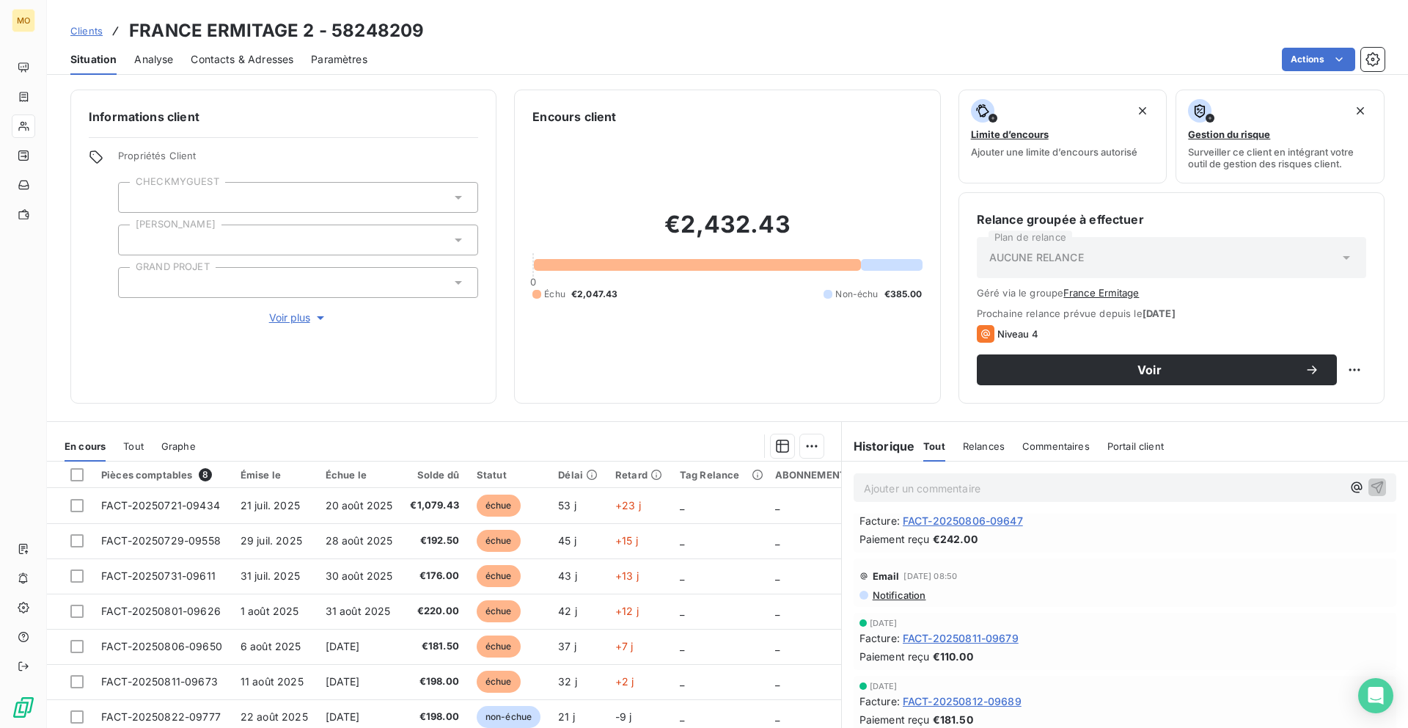
scroll to position [211, 0]
